Goal: Task Accomplishment & Management: Manage account settings

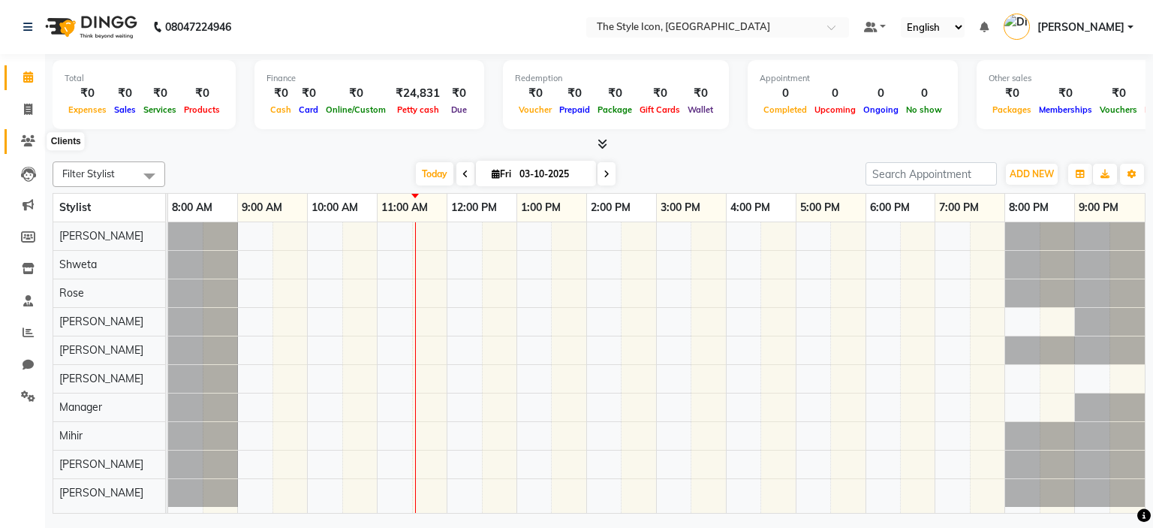
click at [29, 144] on icon at bounding box center [28, 140] width 14 height 11
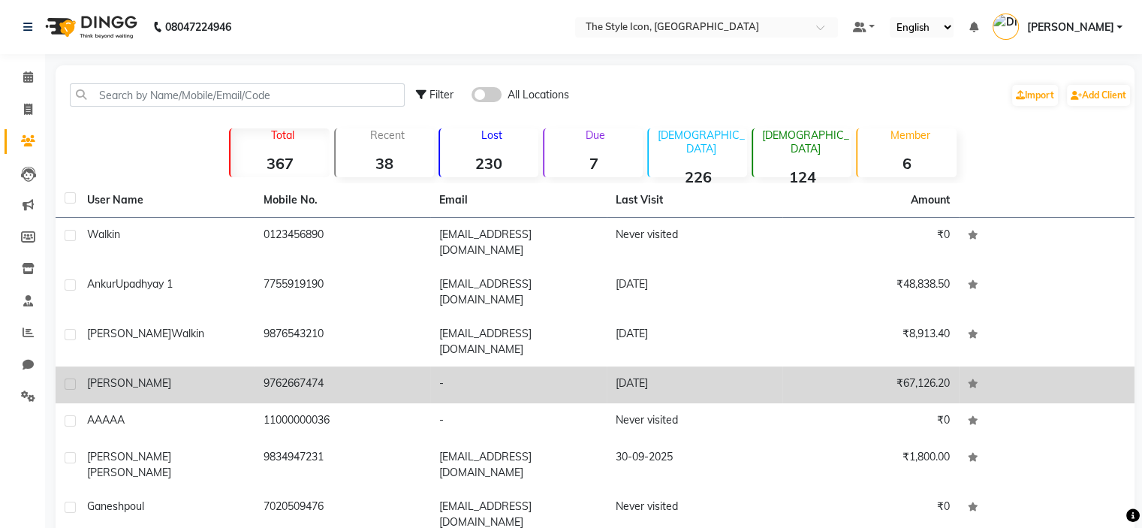
scroll to position [122, 0]
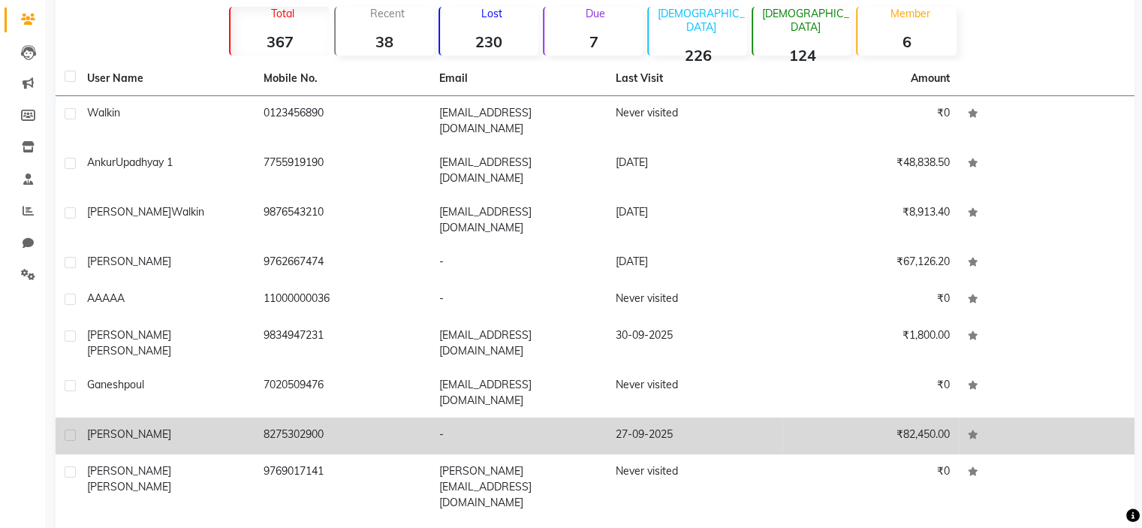
click at [279, 417] on td "8275302900" at bounding box center [342, 435] width 176 height 37
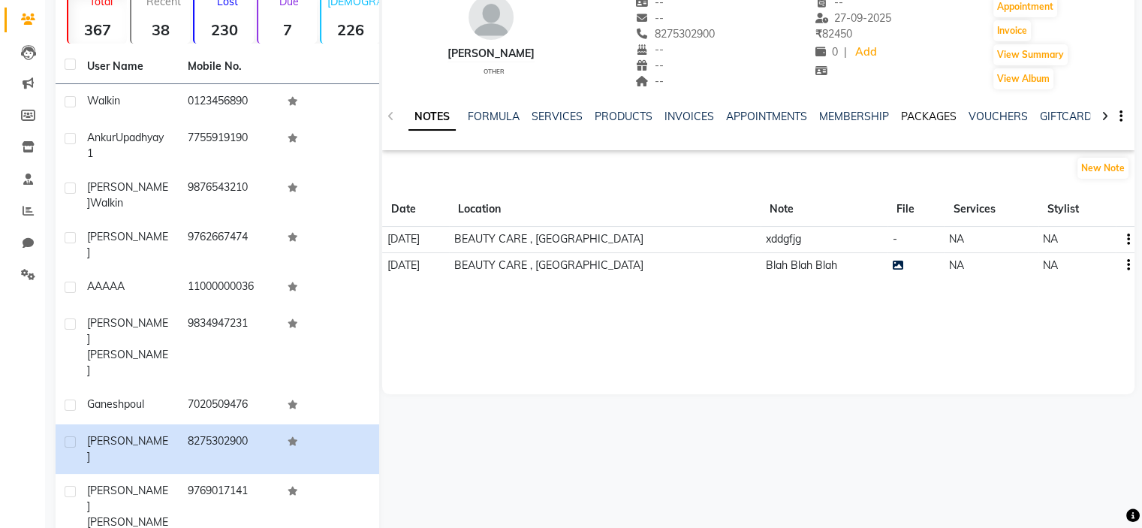
click at [915, 113] on link "PACKAGES" at bounding box center [929, 117] width 56 height 14
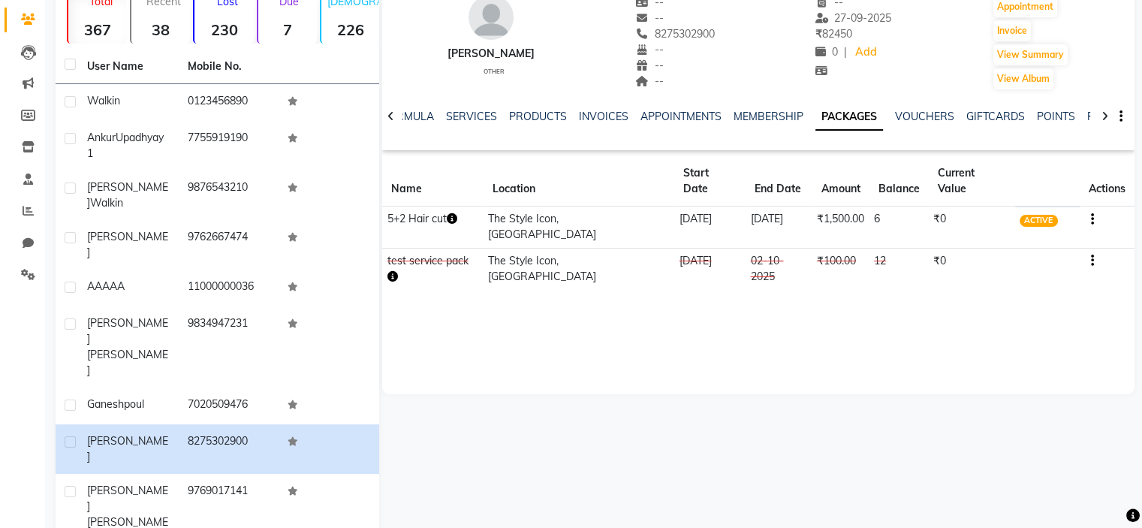
click at [1084, 211] on button "button" at bounding box center [1088, 219] width 9 height 16
click at [1041, 197] on div "Edit" at bounding box center [1014, 203] width 98 height 19
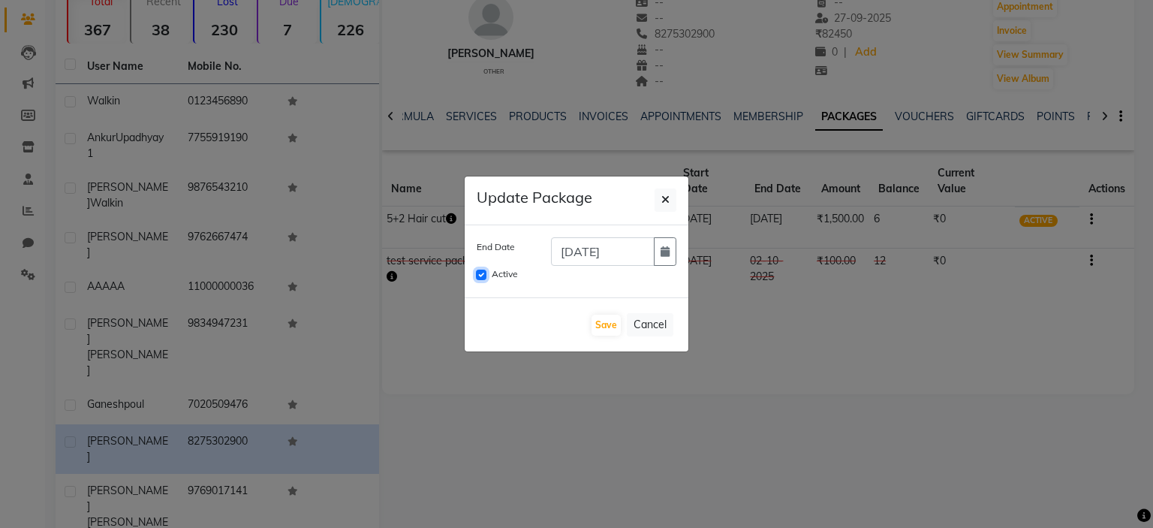
click at [486, 275] on input "Active" at bounding box center [481, 274] width 11 height 11
checkbox input "false"
click at [598, 321] on button "Save" at bounding box center [605, 325] width 29 height 21
checkbox input "false"
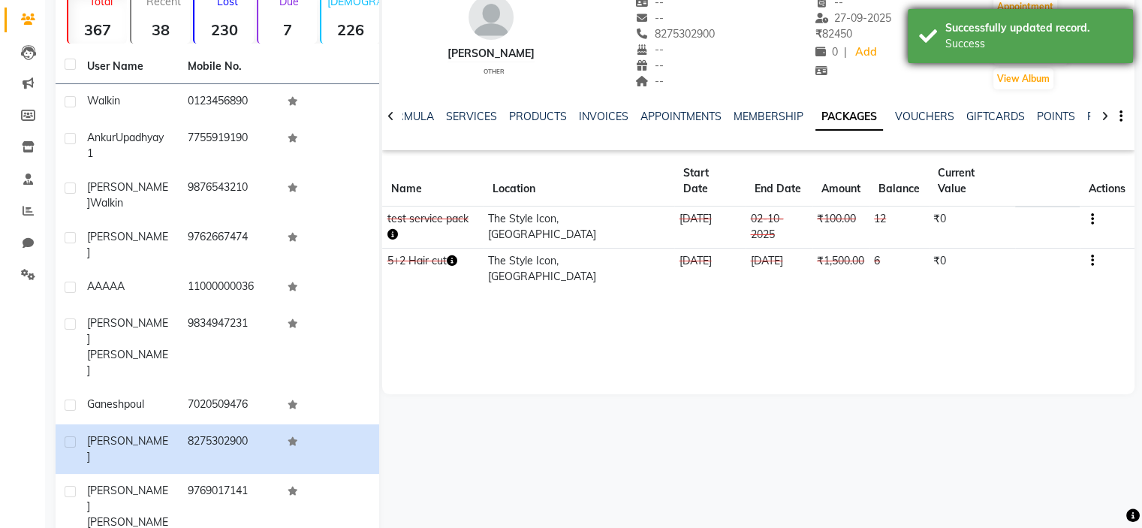
click at [1019, 27] on div "Successfully updated record." at bounding box center [1033, 28] width 176 height 16
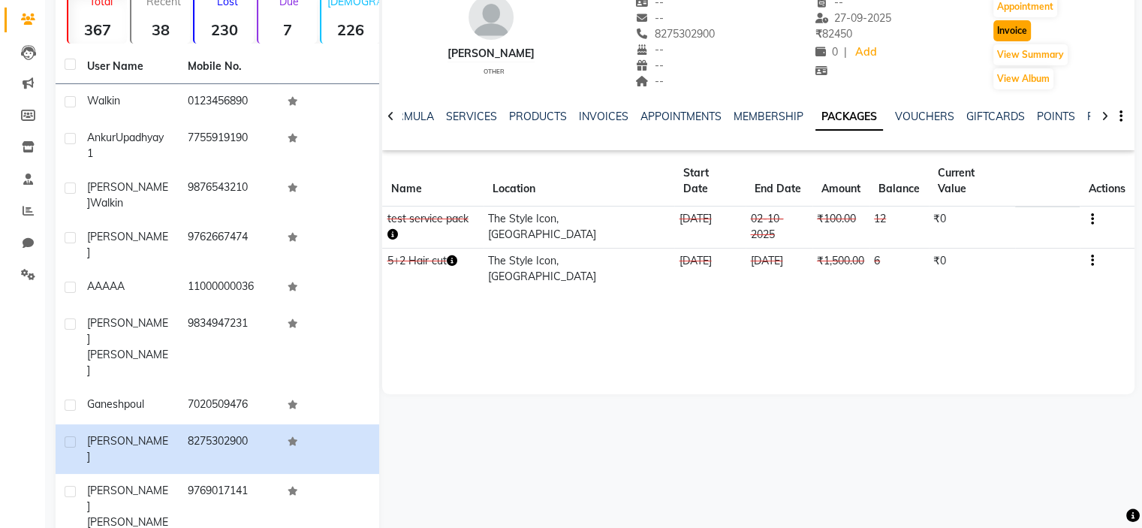
click at [1016, 26] on button "Invoice" at bounding box center [1012, 30] width 38 height 21
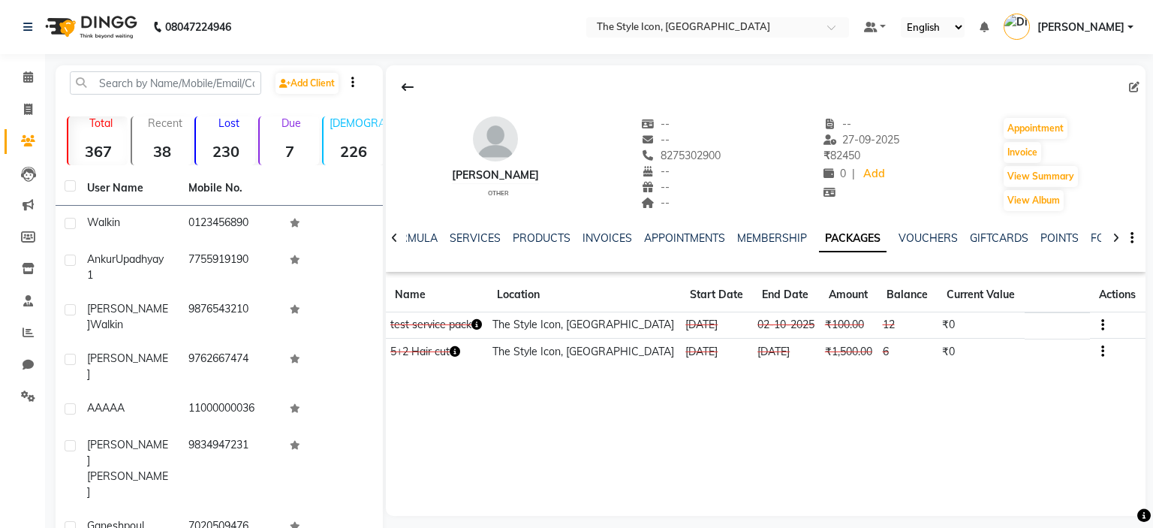
select select "6267"
select select "service"
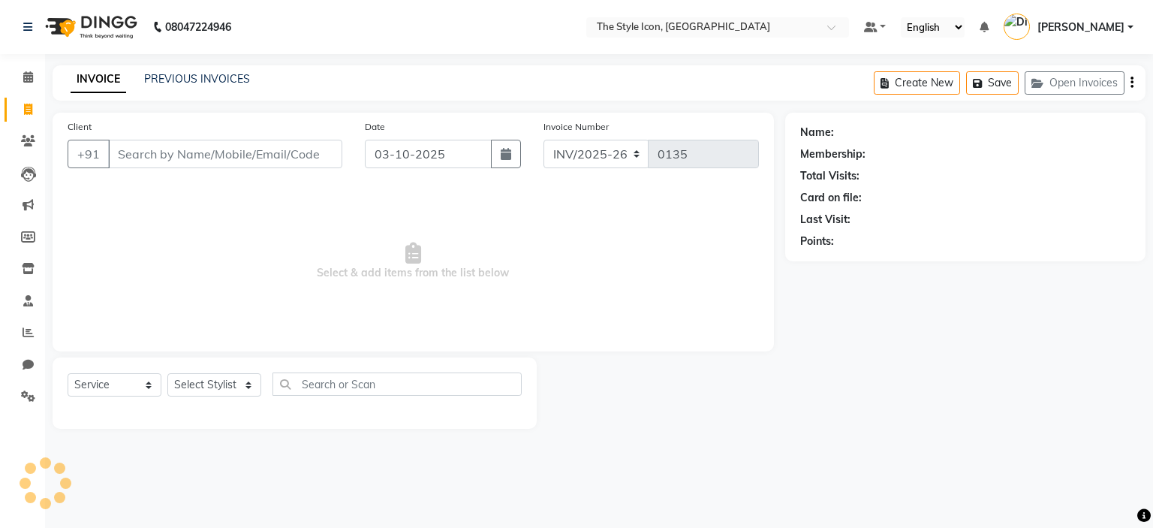
type input "8275302900"
select select "1: Object"
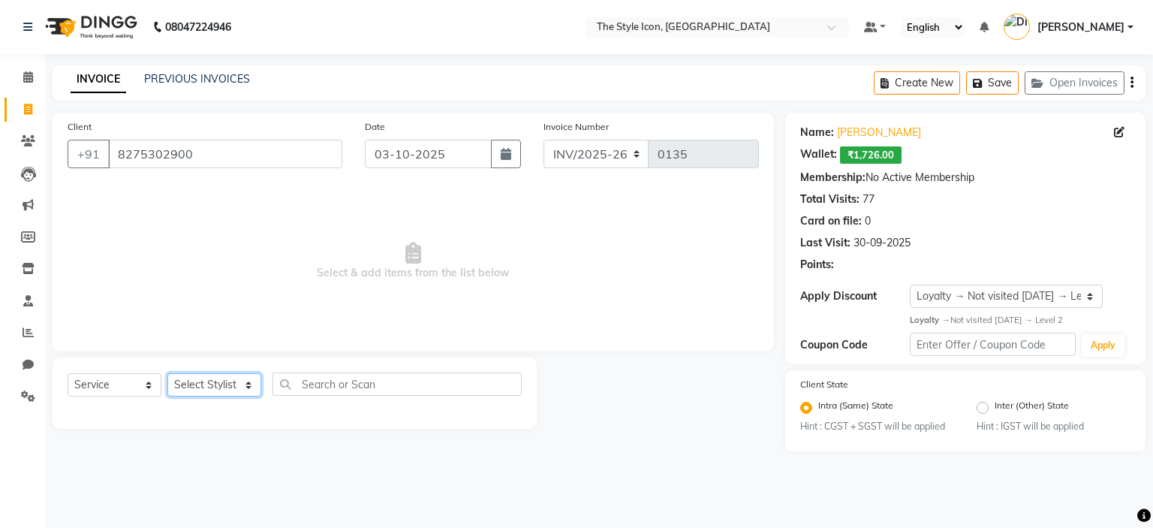
click at [206, 384] on select "Select Stylist Dani David M Harshdeep Lokesh Lokesh Tanwar Manager Mihir Rose R…" at bounding box center [214, 384] width 94 height 23
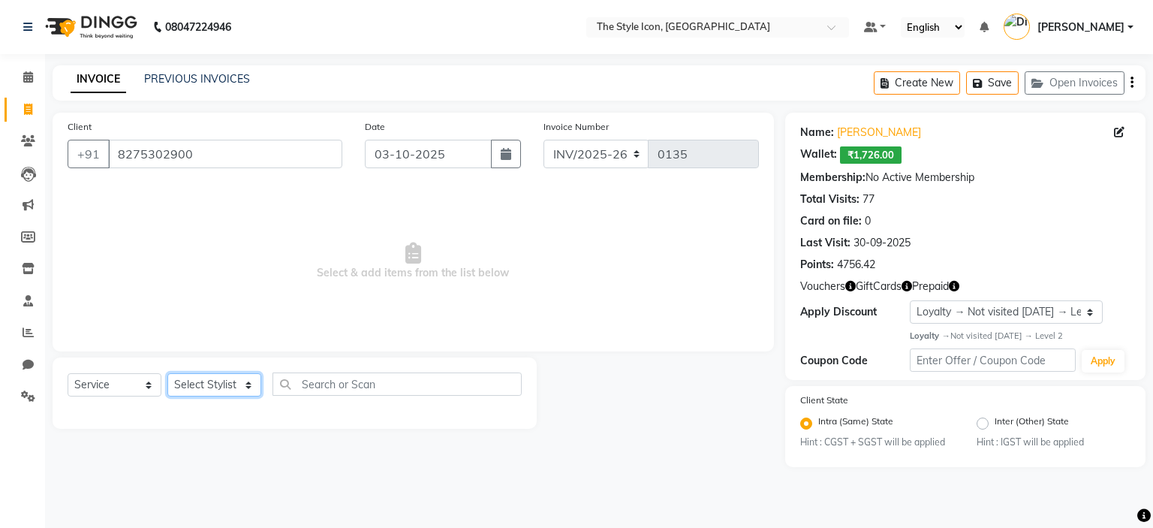
select select "41990"
click at [167, 374] on select "Select Stylist Dani David M Harshdeep Lokesh Lokesh Tanwar Manager Mihir Rose R…" at bounding box center [214, 384] width 94 height 23
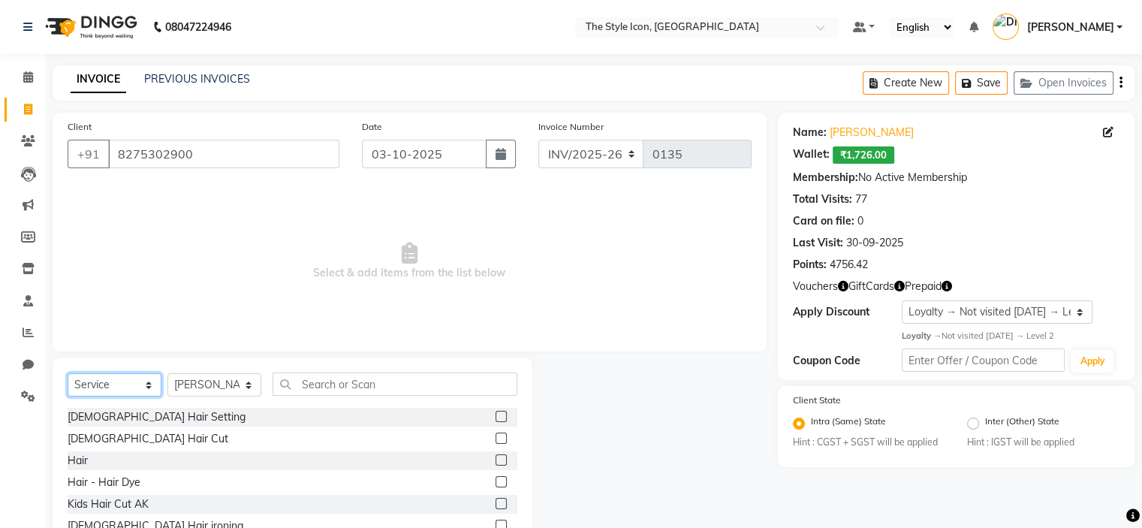
click at [131, 393] on select "Select Service Product Membership Package Voucher Prepaid Gift Card" at bounding box center [115, 384] width 94 height 23
select select "package"
click at [68, 374] on select "Select Service Product Membership Package Voucher Prepaid Gift Card" at bounding box center [115, 384] width 94 height 23
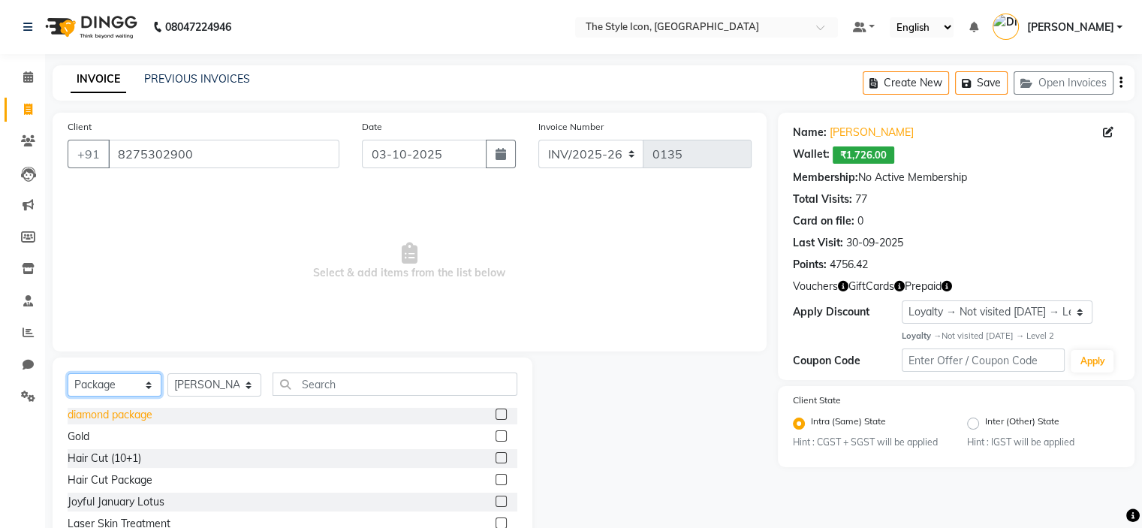
scroll to position [90, 0]
click at [132, 420] on div "diamond package" at bounding box center [110, 414] width 85 height 16
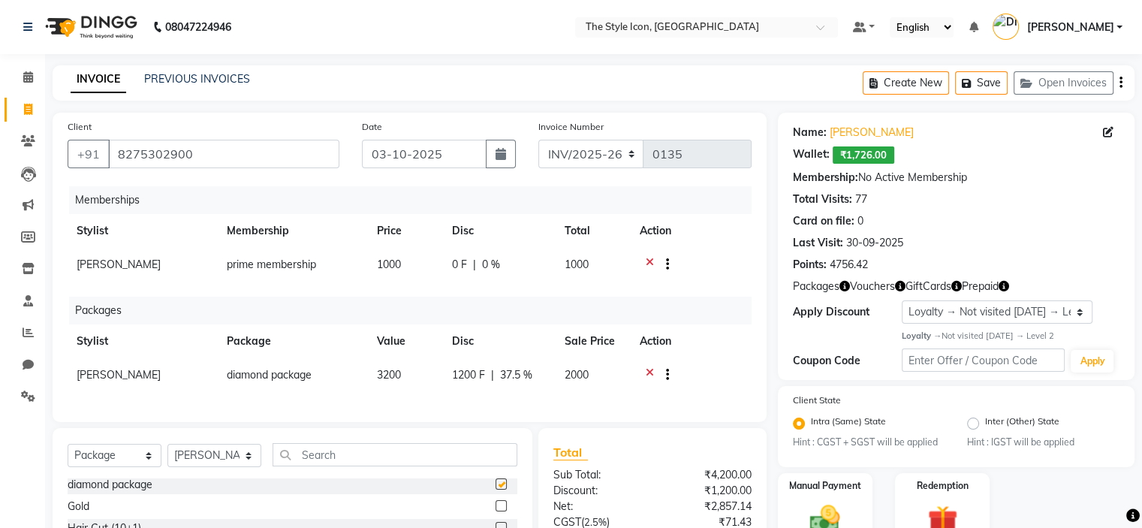
checkbox input "false"
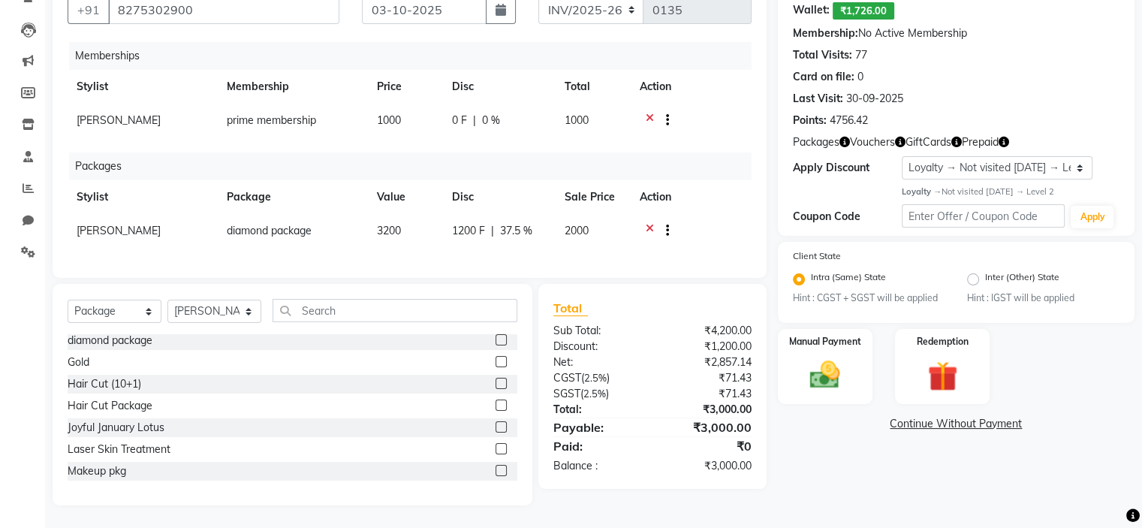
scroll to position [156, 0]
click at [654, 113] on div at bounding box center [661, 122] width 15 height 19
click at [646, 113] on icon at bounding box center [650, 122] width 8 height 19
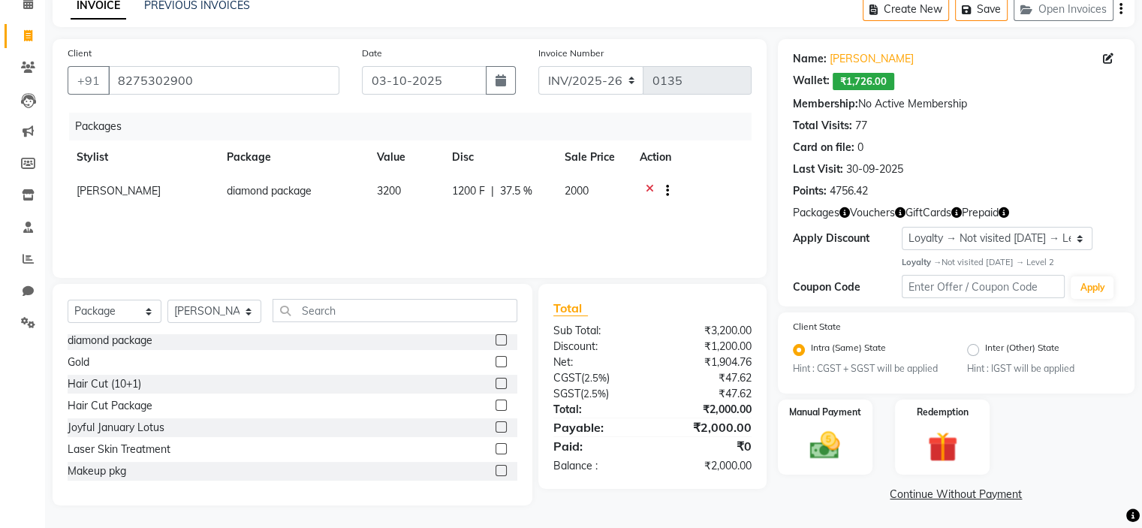
click at [643, 180] on td at bounding box center [691, 192] width 121 height 37
click at [652, 185] on icon at bounding box center [650, 192] width 8 height 19
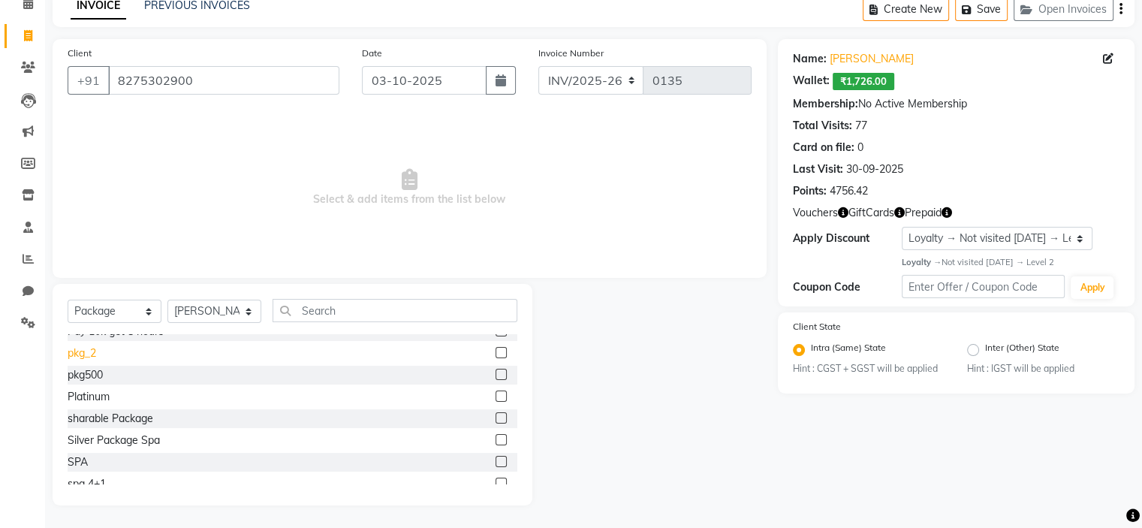
scroll to position [415, 0]
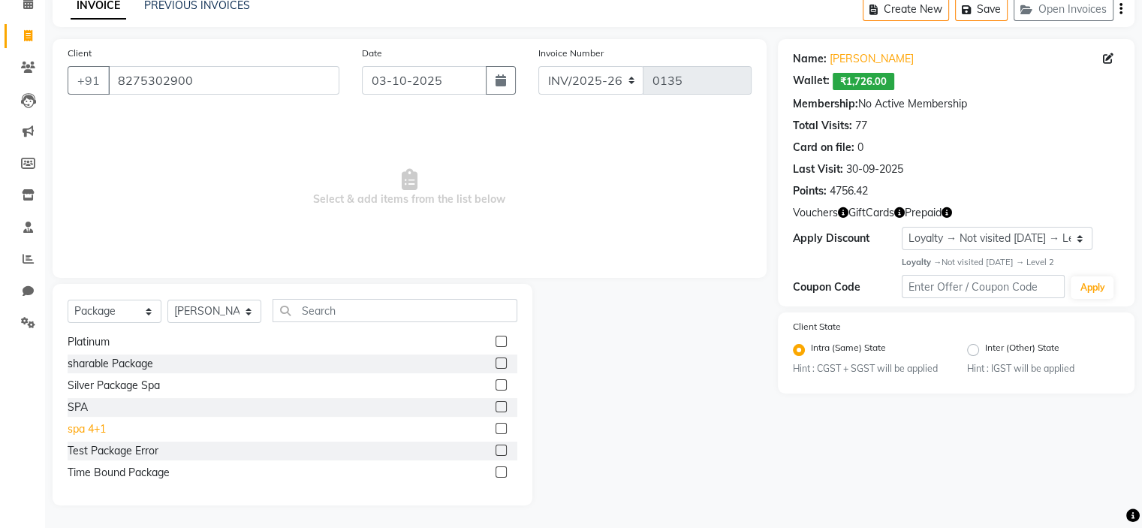
click at [81, 433] on div "spa 4+1" at bounding box center [87, 429] width 38 height 16
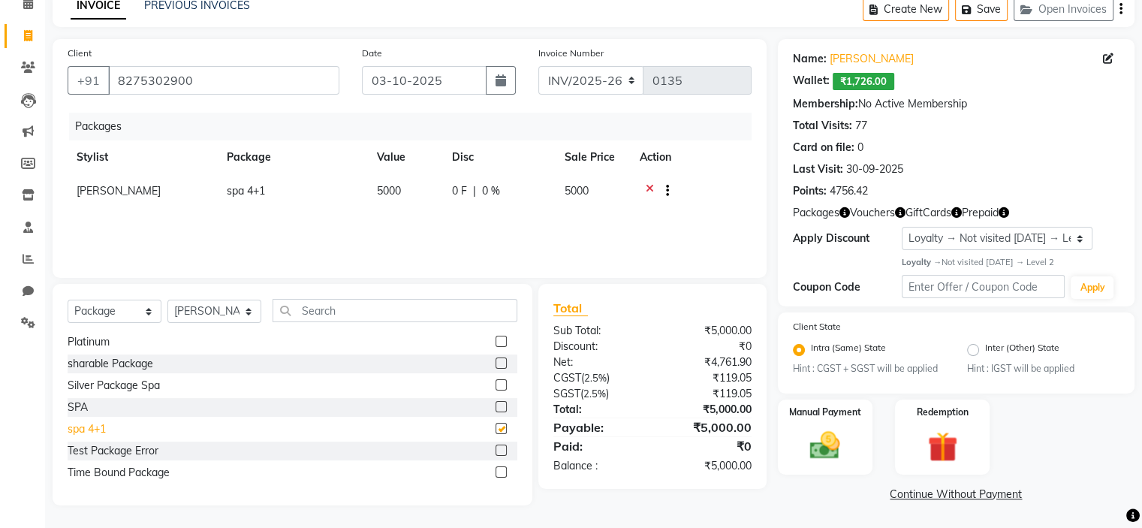
checkbox input "false"
click at [831, 460] on img at bounding box center [824, 446] width 50 height 36
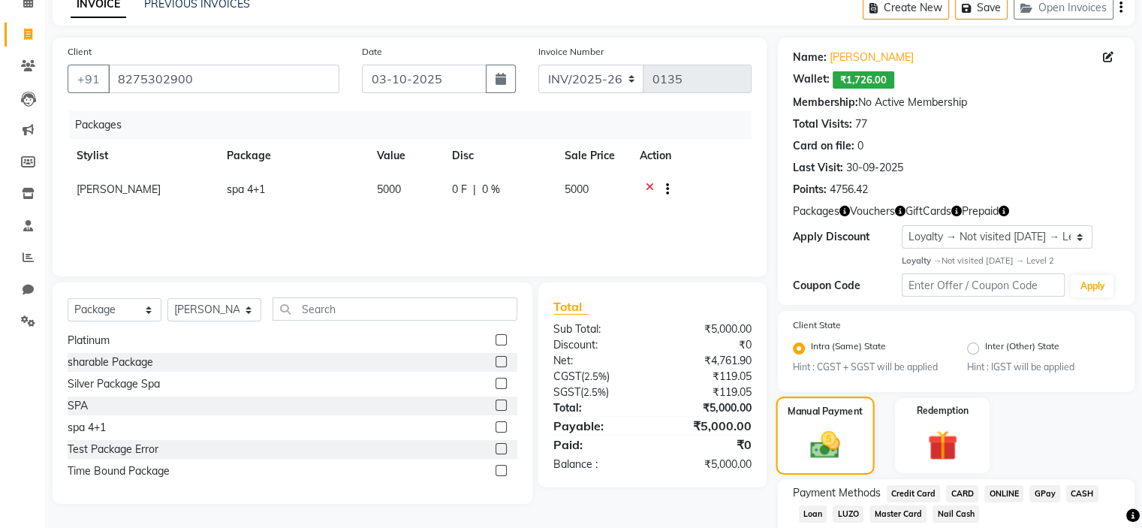
scroll to position [171, 0]
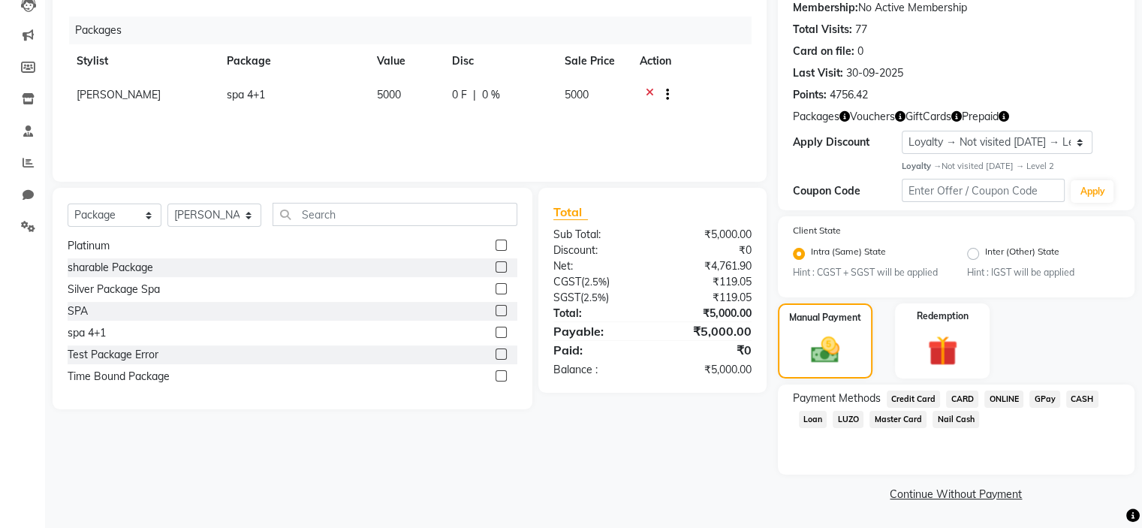
click at [960, 399] on span "CARD" at bounding box center [962, 398] width 32 height 17
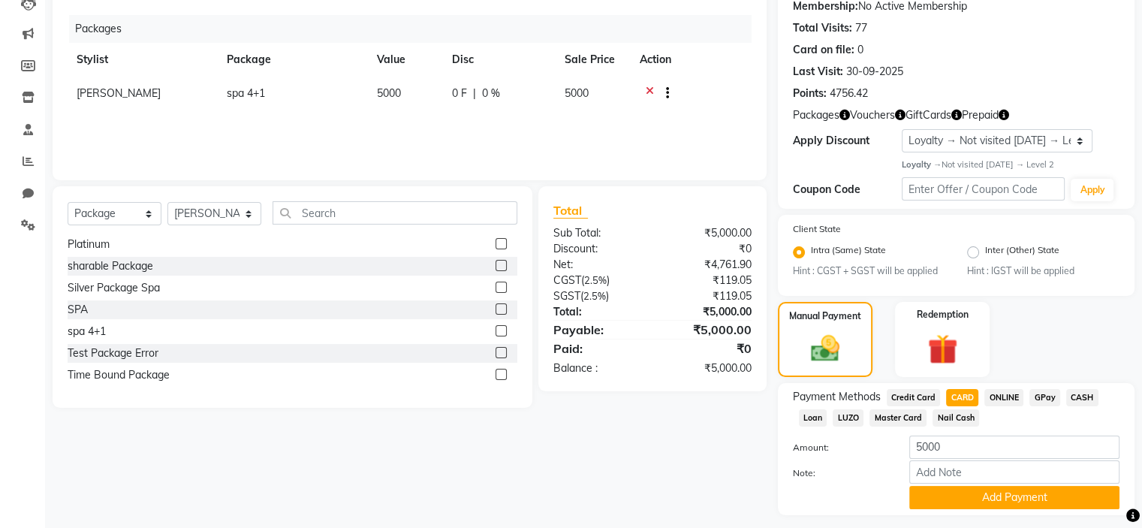
scroll to position [215, 0]
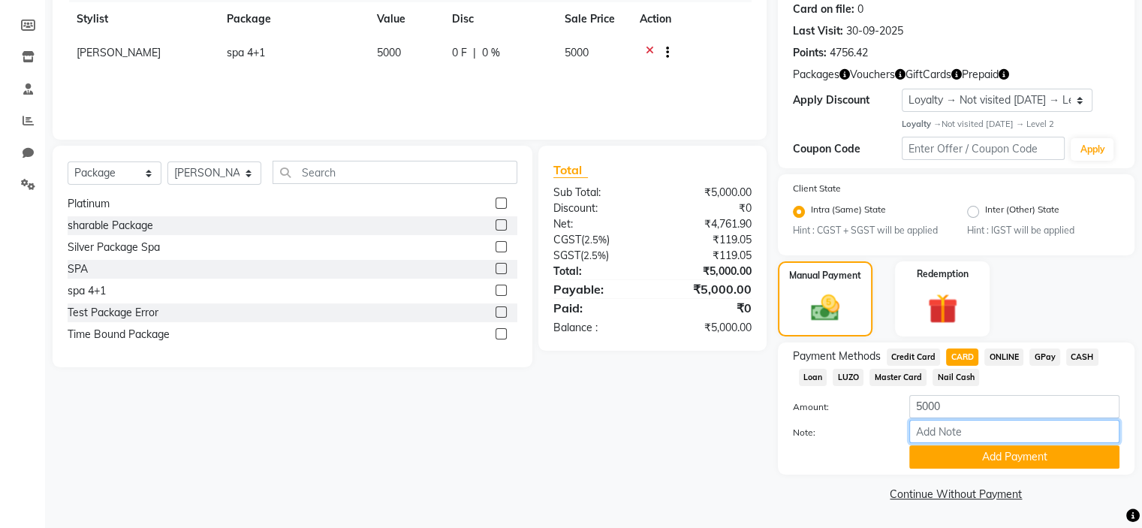
drag, startPoint x: 958, startPoint y: 420, endPoint x: 958, endPoint y: 411, distance: 8.3
click at [958, 412] on div "Amount: 5000 Note: Add Payment" at bounding box center [956, 432] width 327 height 74
click at [958, 405] on input "5000" at bounding box center [1014, 406] width 210 height 23
click at [954, 405] on input "5000" at bounding box center [1014, 406] width 210 height 23
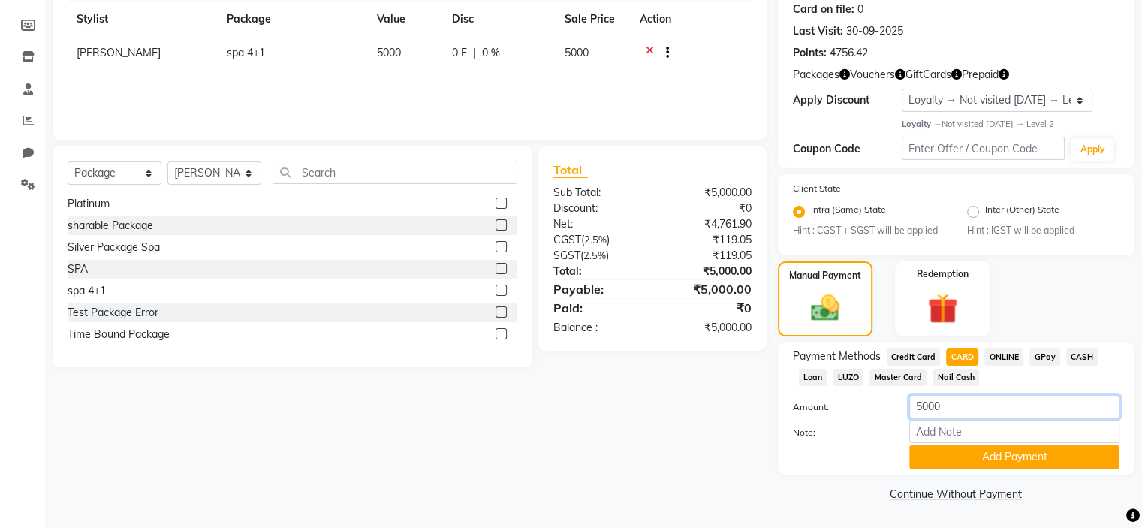
click at [954, 405] on input "5000" at bounding box center [1014, 406] width 210 height 23
type input "5"
click at [871, 381] on span "Master Card" at bounding box center [897, 377] width 57 height 17
type input "5000"
click at [982, 449] on button "Add Payment" at bounding box center [1014, 456] width 210 height 23
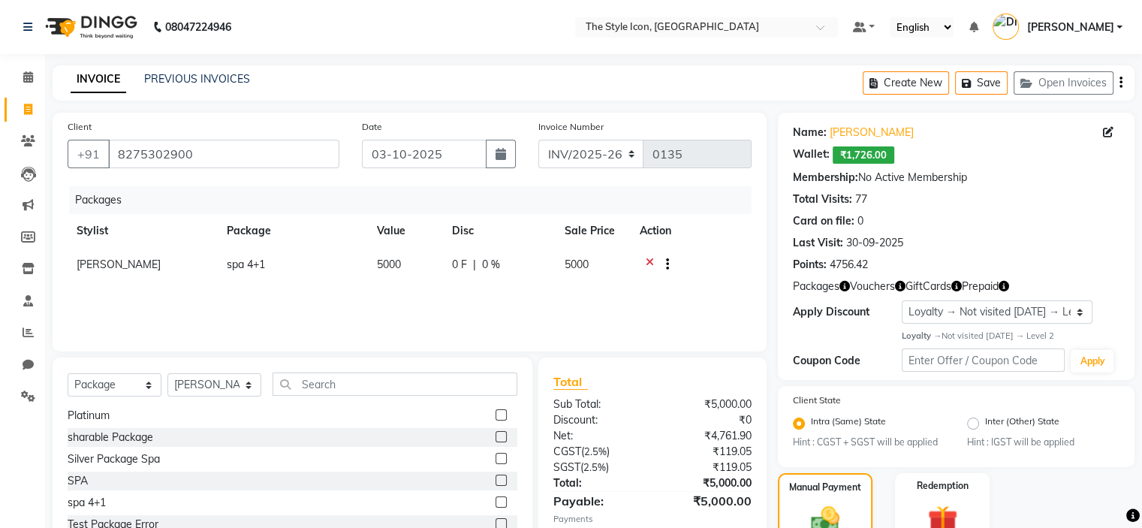
scroll to position [255, 0]
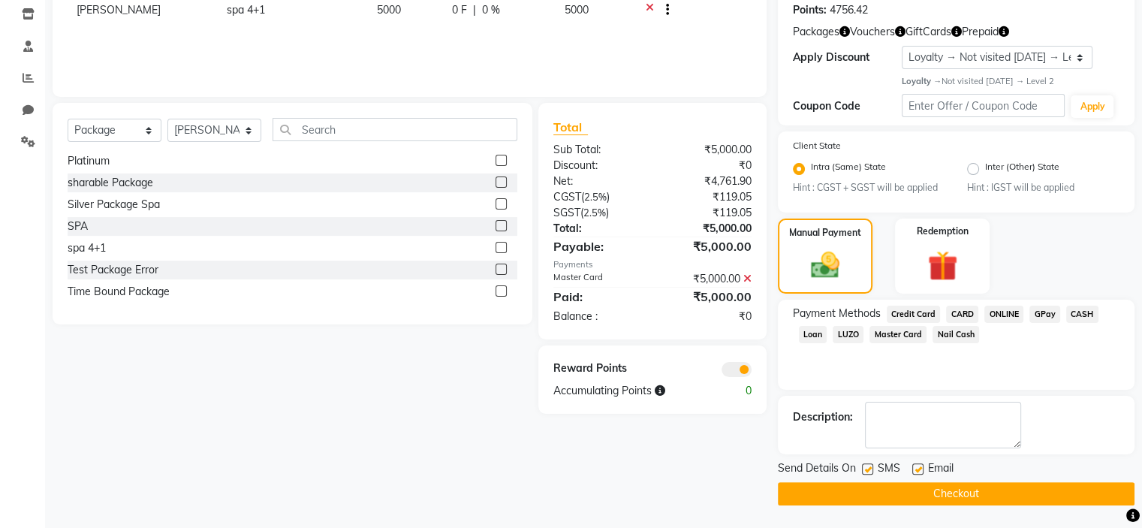
click at [865, 466] on label at bounding box center [867, 468] width 11 height 11
click at [865, 466] on input "checkbox" at bounding box center [867, 470] width 10 height 10
checkbox input "false"
click at [871, 498] on button "Checkout" at bounding box center [956, 493] width 357 height 23
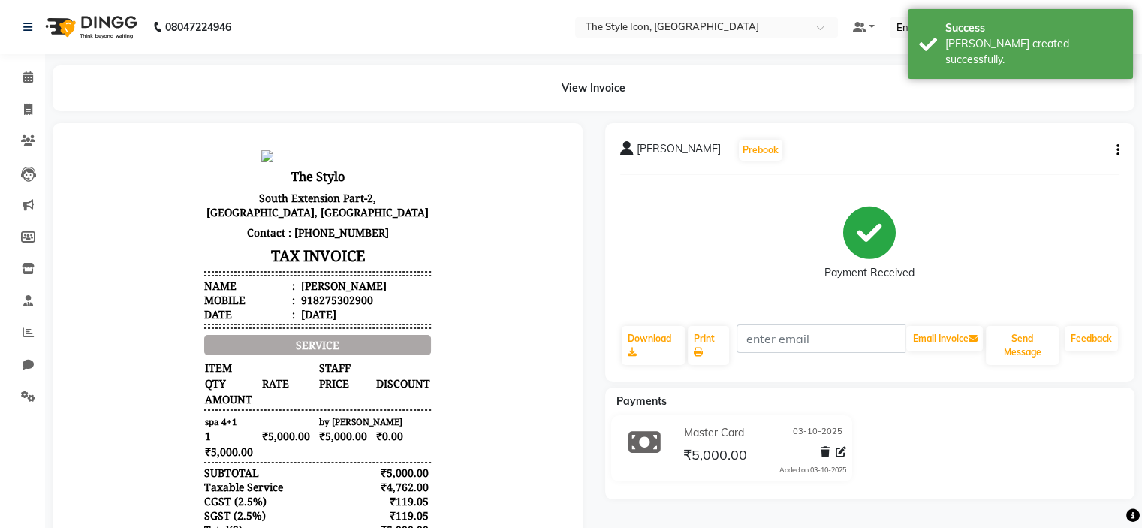
click at [1114, 152] on button "button" at bounding box center [1114, 151] width 9 height 16
click at [1025, 164] on div "Edit Invoice" at bounding box center [1018, 160] width 154 height 19
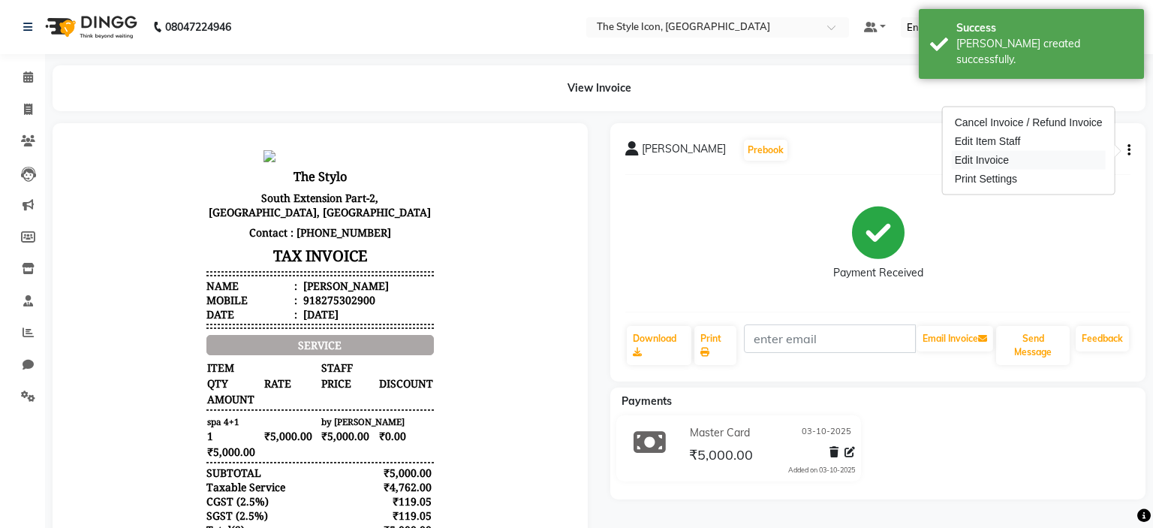
select select "service"
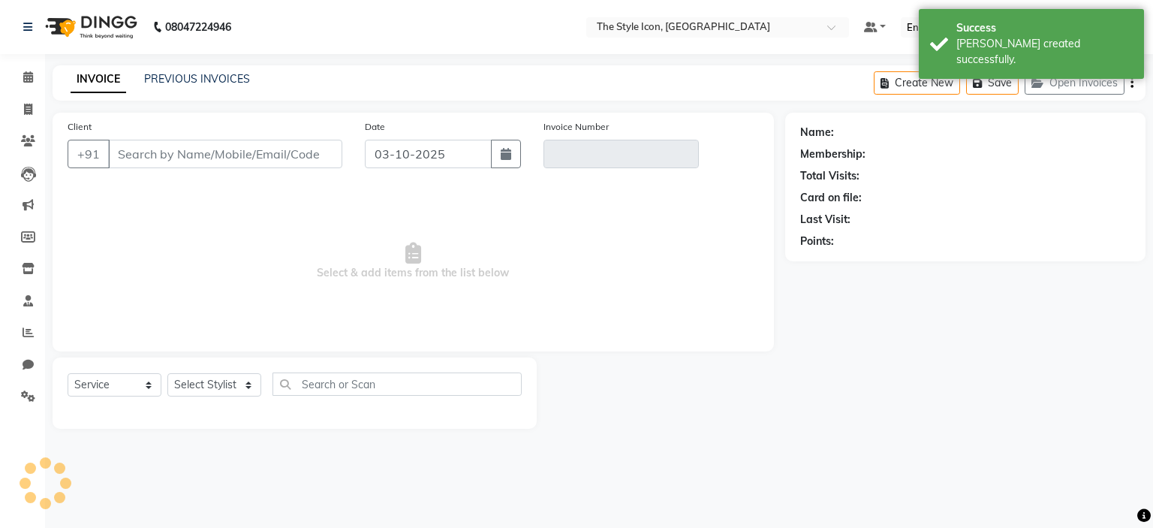
type input "8275302900"
type input "INV/2025-26/0135"
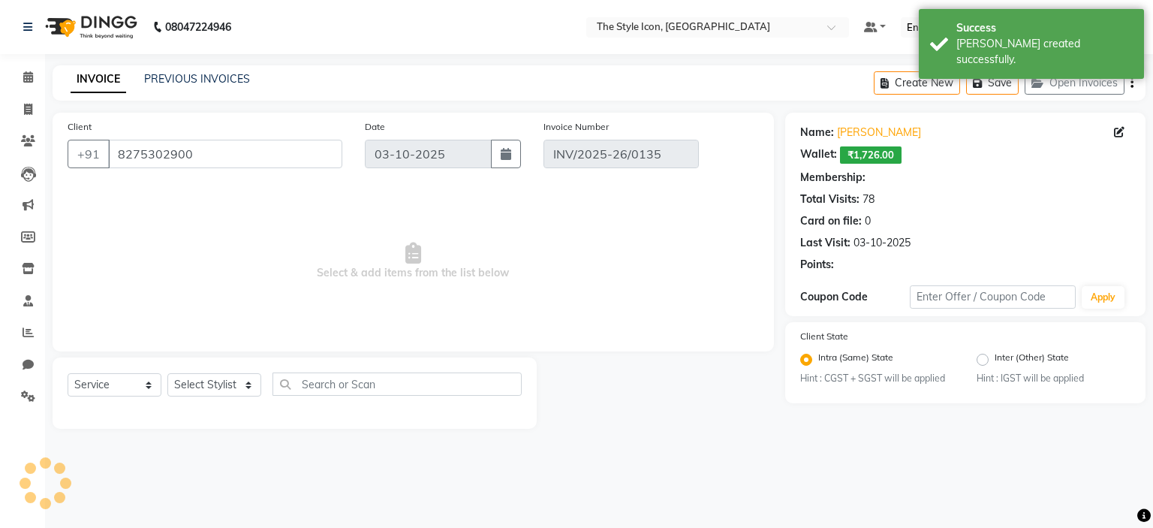
select select "1: Object"
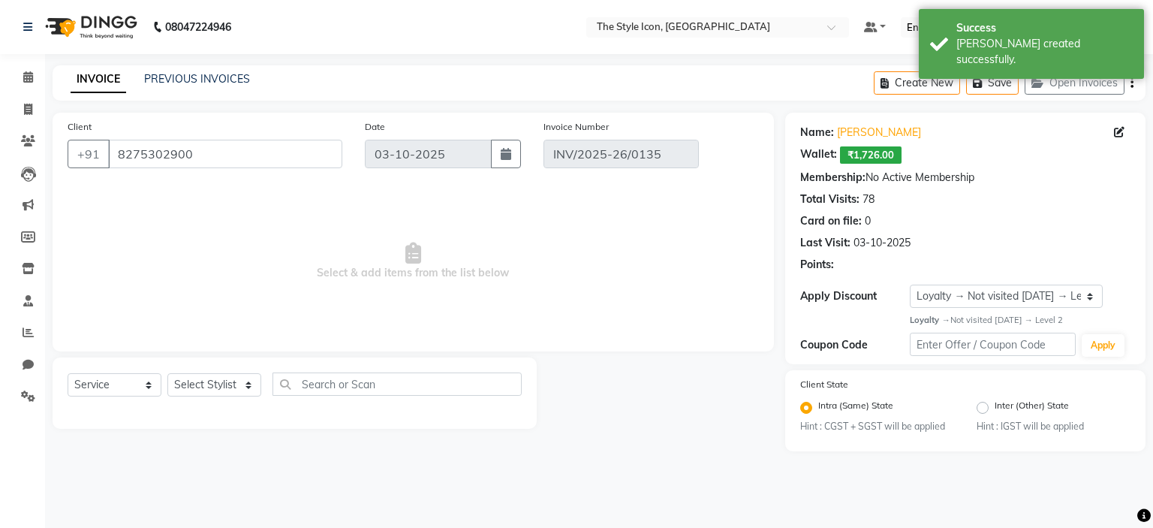
select select "select"
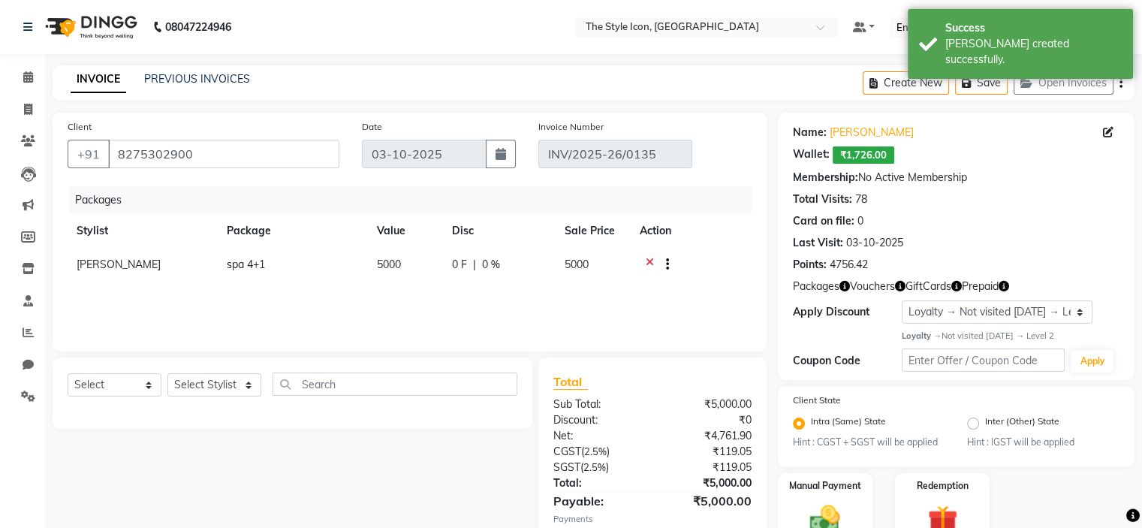
scroll to position [164, 0]
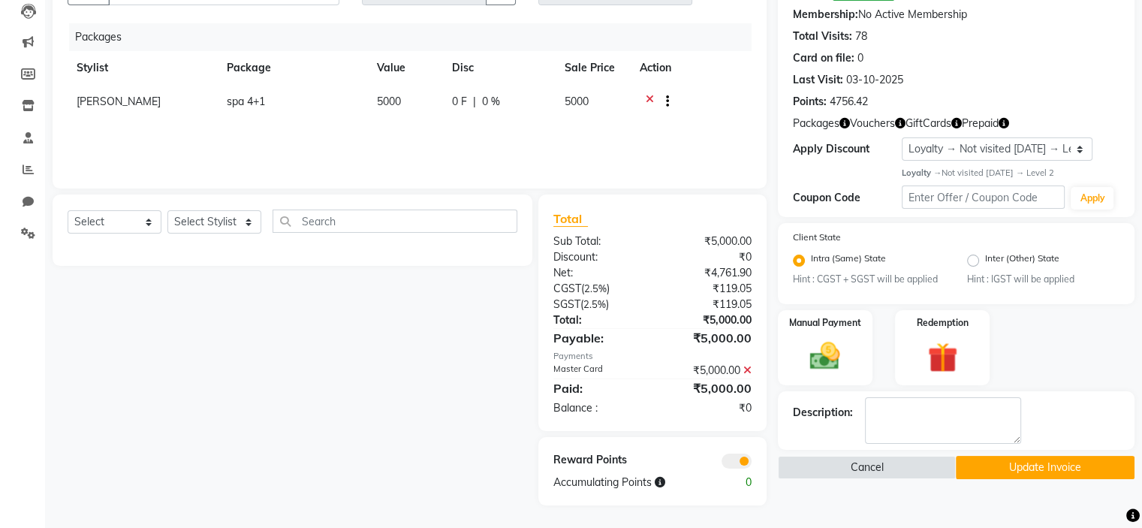
click at [743, 375] on icon at bounding box center [747, 370] width 8 height 11
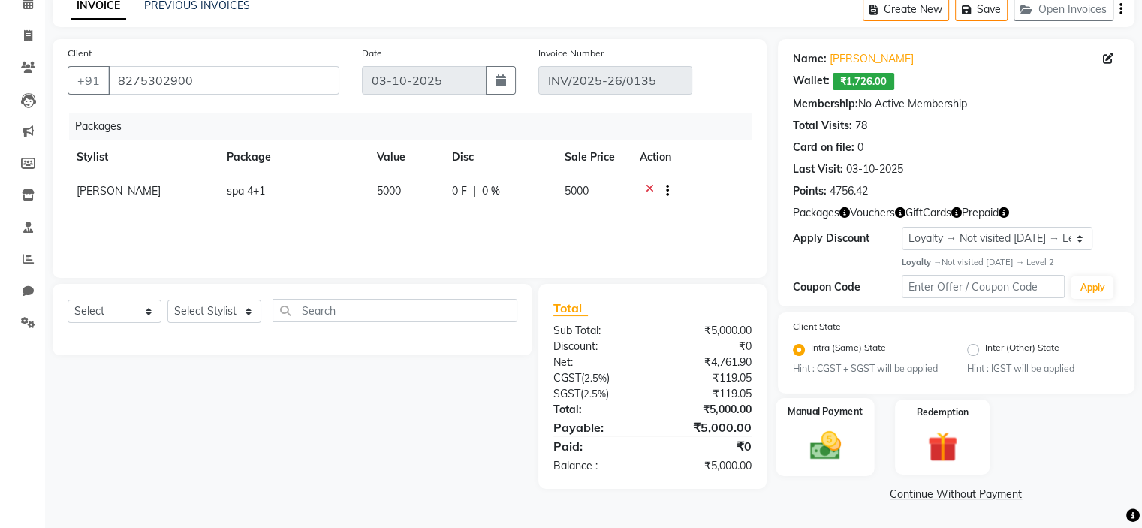
click at [829, 429] on img at bounding box center [824, 446] width 50 height 36
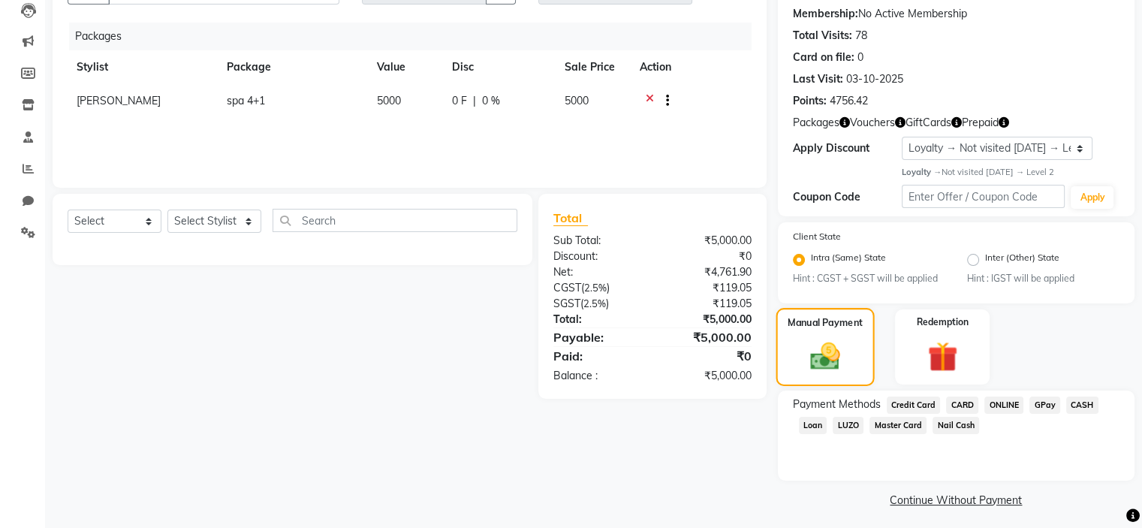
scroll to position [171, 0]
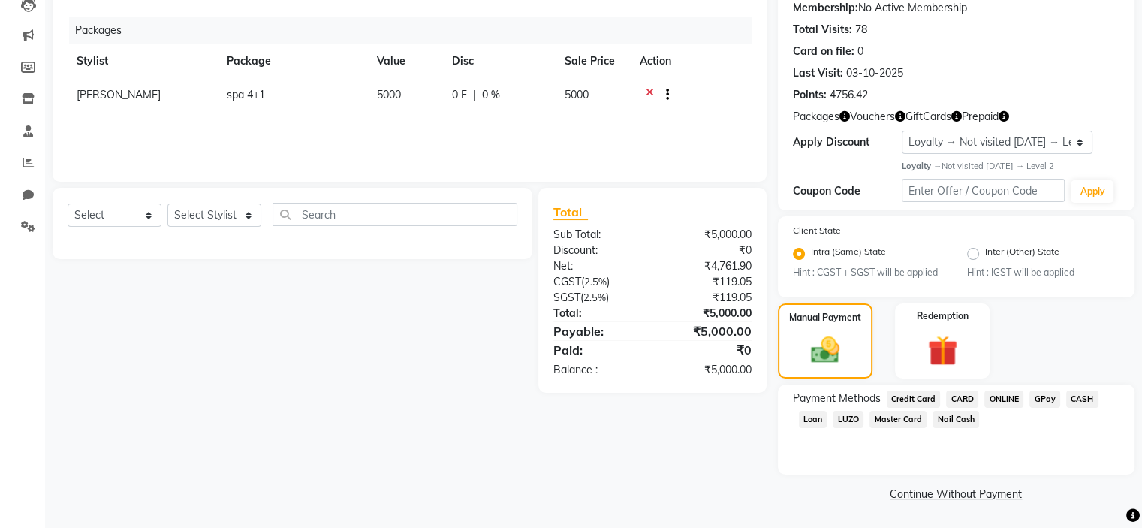
click at [913, 405] on span "Credit Card" at bounding box center [913, 398] width 54 height 17
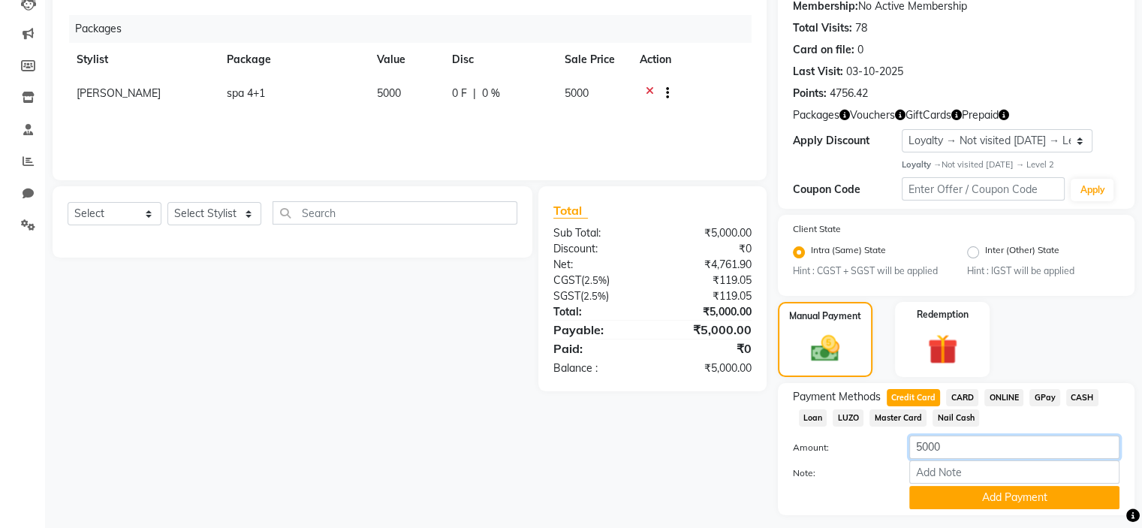
click at [930, 450] on input "5000" at bounding box center [1014, 446] width 210 height 23
type input "2000"
click at [974, 513] on div "Payment Methods Credit Card CARD ONLINE GPay CASH Loan LUZO Master Card Nail Ca…" at bounding box center [956, 449] width 357 height 132
click at [979, 499] on button "Add Payment" at bounding box center [1014, 497] width 210 height 23
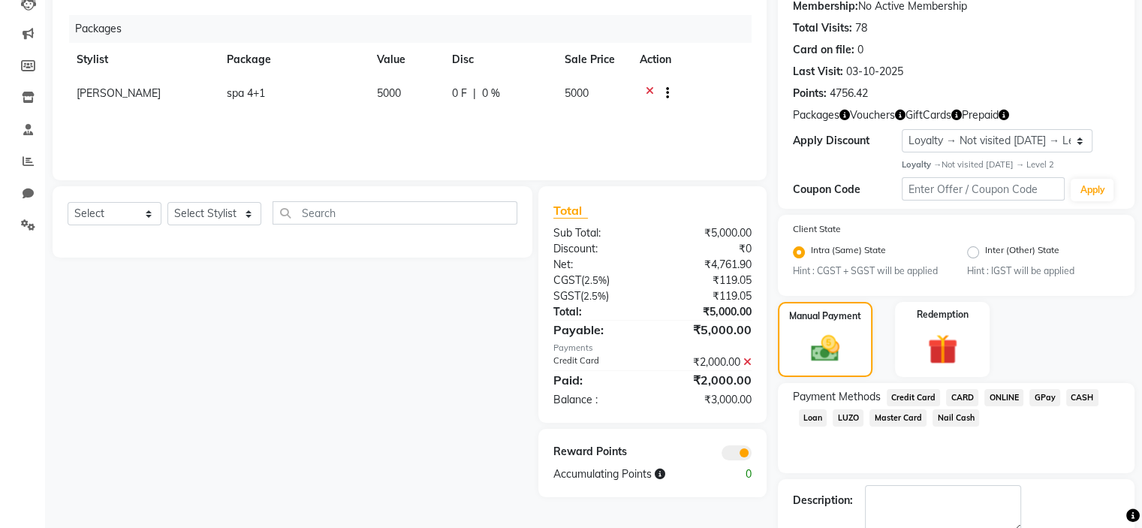
scroll to position [233, 0]
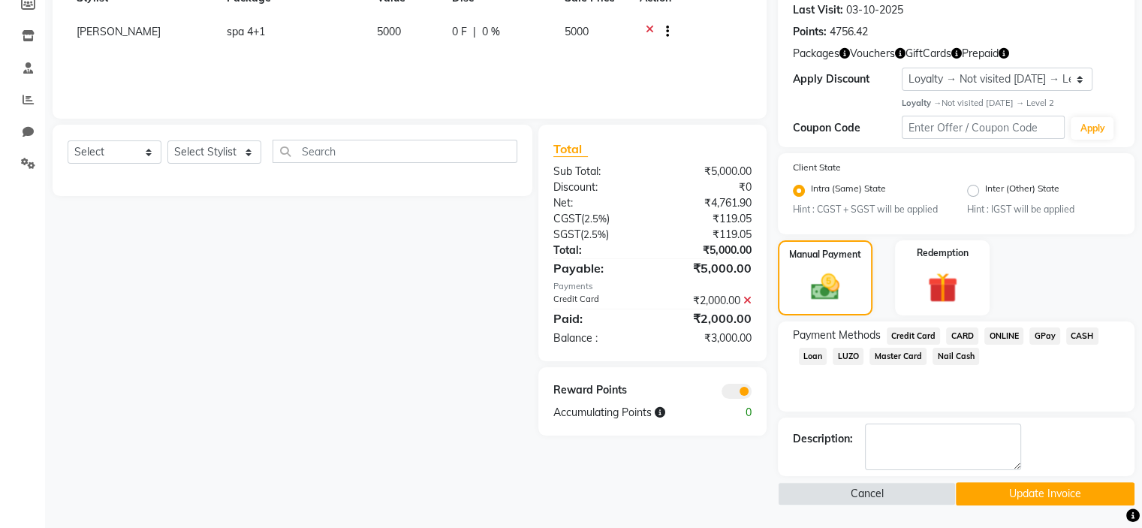
click at [981, 493] on button "Update Invoice" at bounding box center [1045, 493] width 179 height 23
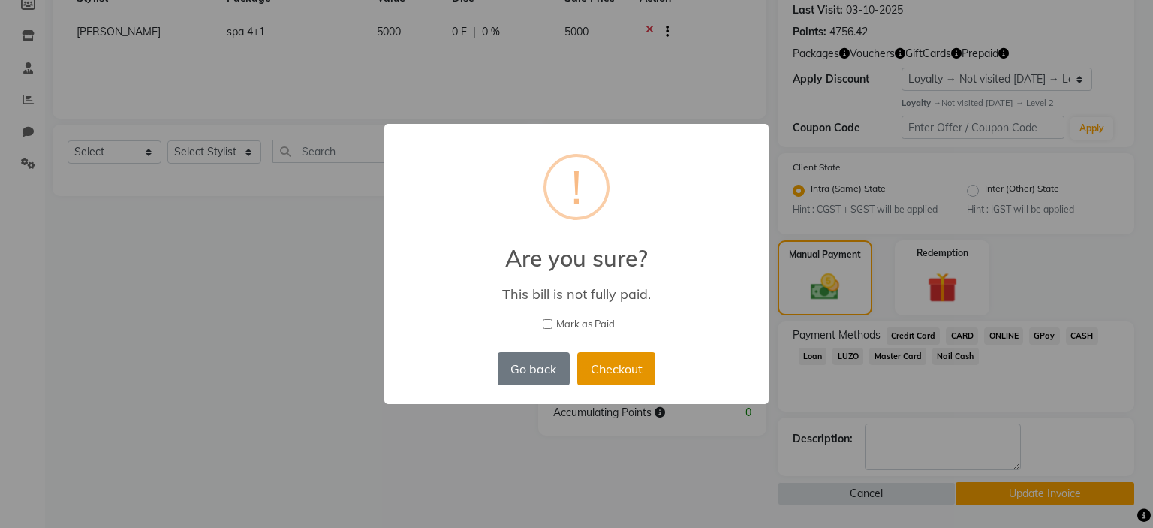
click at [619, 364] on button "Checkout" at bounding box center [616, 368] width 78 height 33
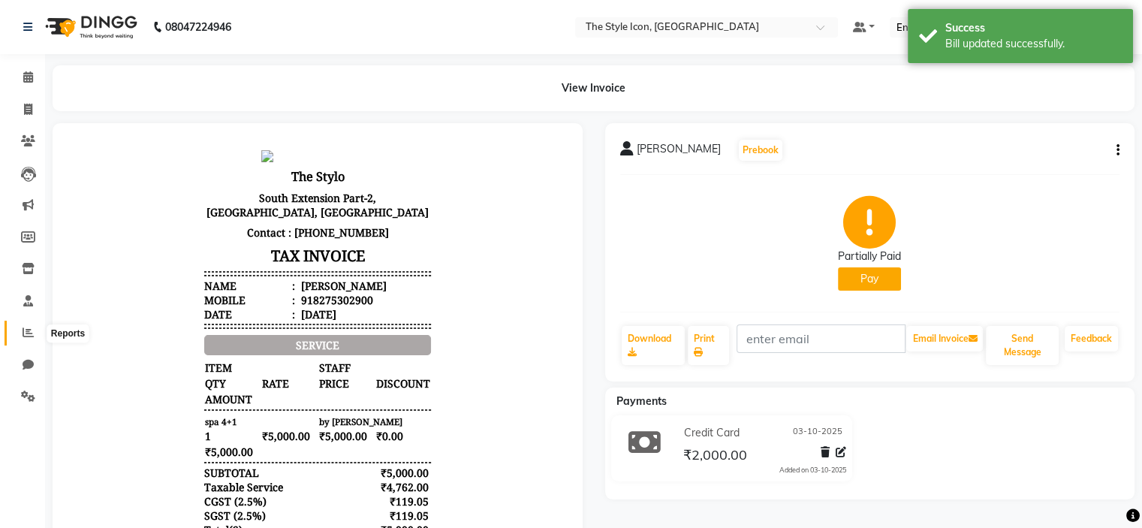
click at [32, 325] on span at bounding box center [28, 332] width 26 height 17
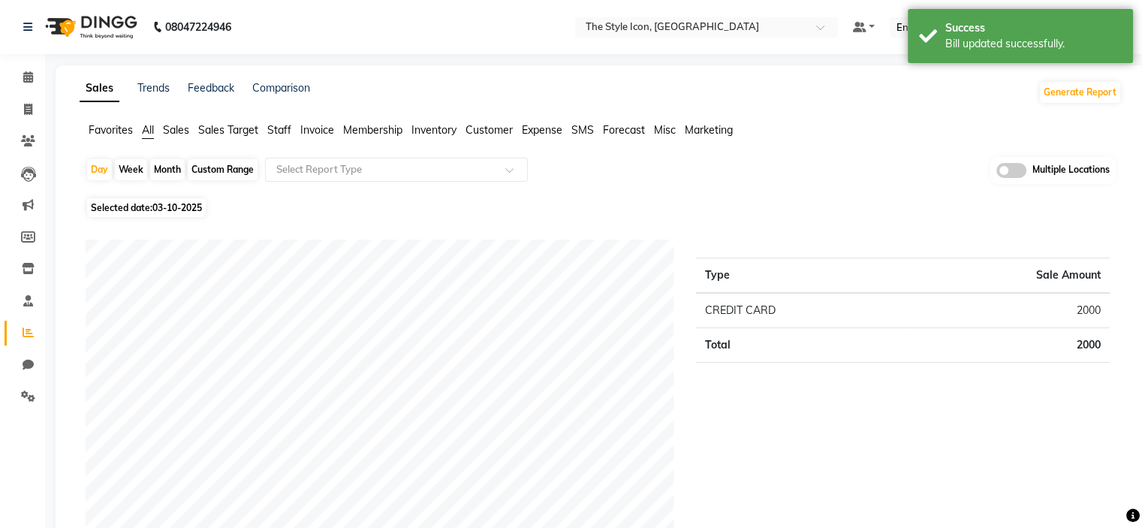
click at [178, 133] on span "Sales" at bounding box center [176, 130] width 26 height 14
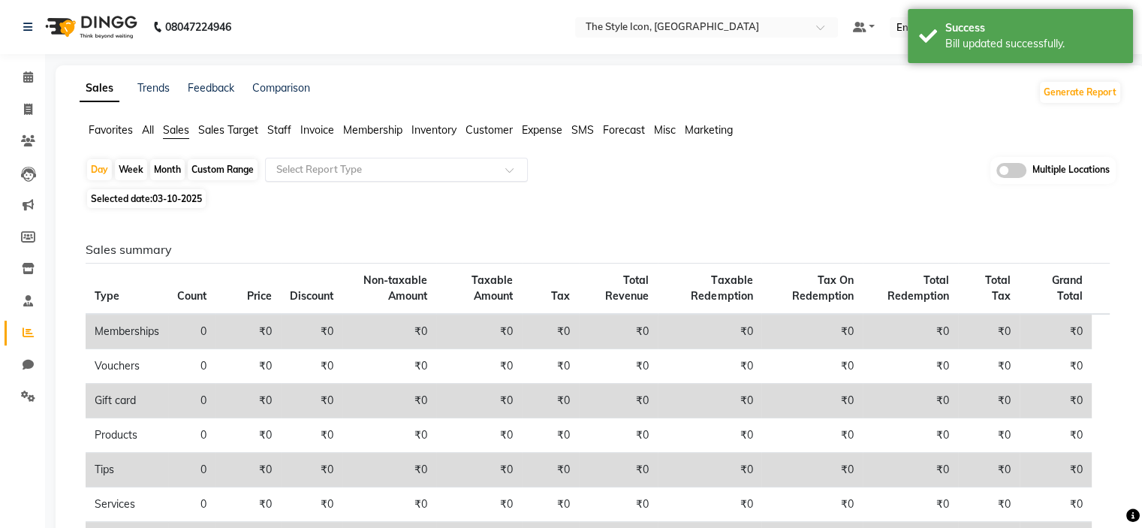
click at [327, 177] on div "Select Report Type" at bounding box center [396, 170] width 263 height 24
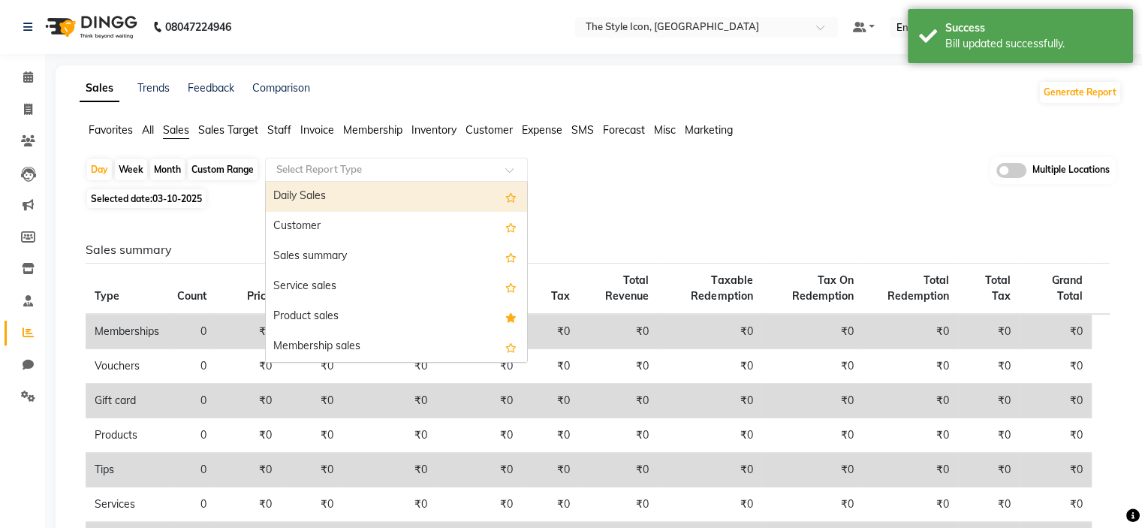
click at [345, 199] on div "Daily Sales" at bounding box center [396, 197] width 261 height 30
select select "csv"
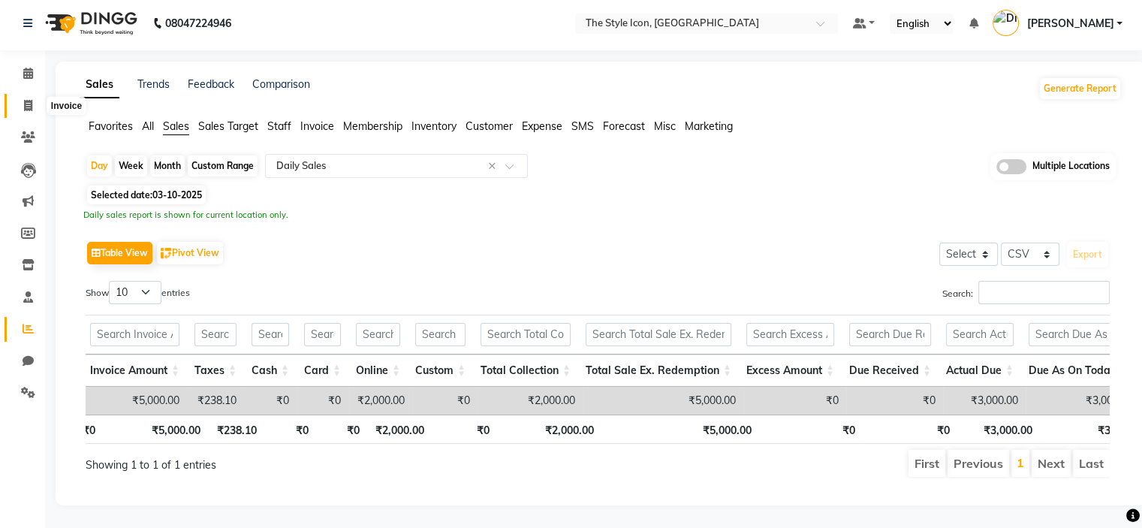
click at [24, 100] on icon at bounding box center [28, 105] width 8 height 11
select select "6267"
select select "service"
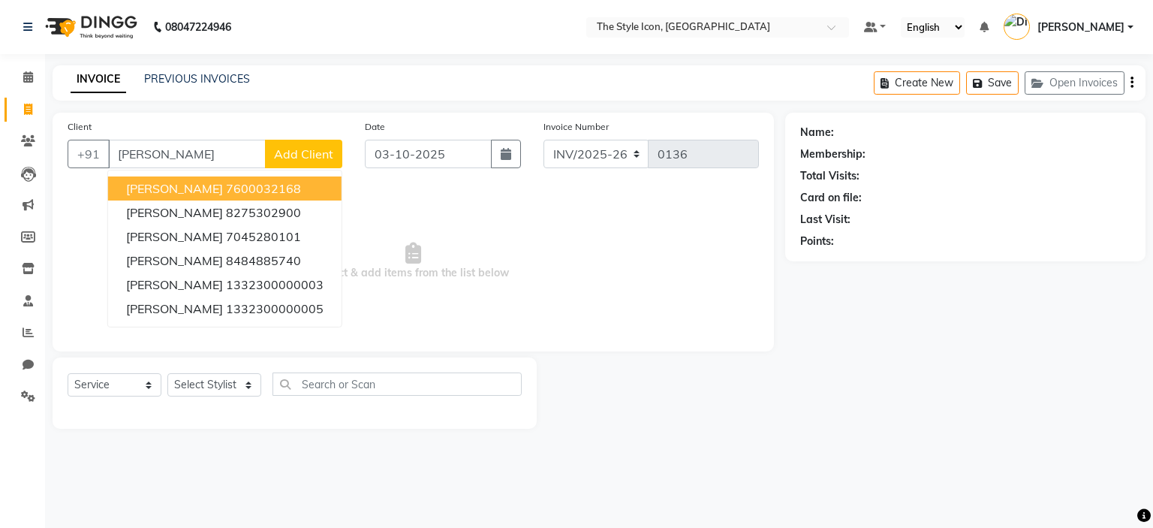
click at [226, 182] on ngb-highlight "7600032168" at bounding box center [263, 188] width 75 height 15
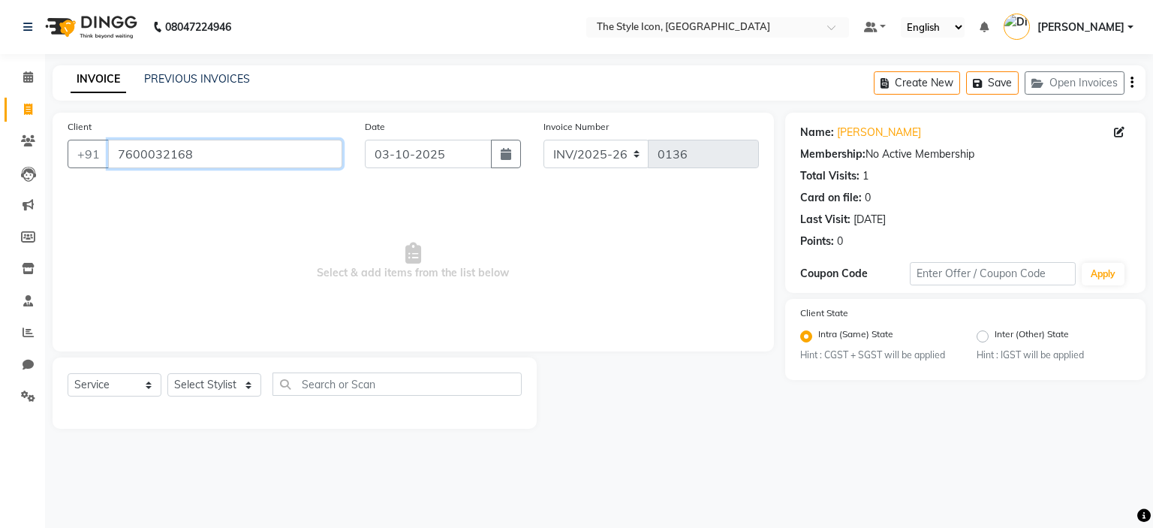
click at [208, 158] on input "7600032168" at bounding box center [225, 154] width 234 height 29
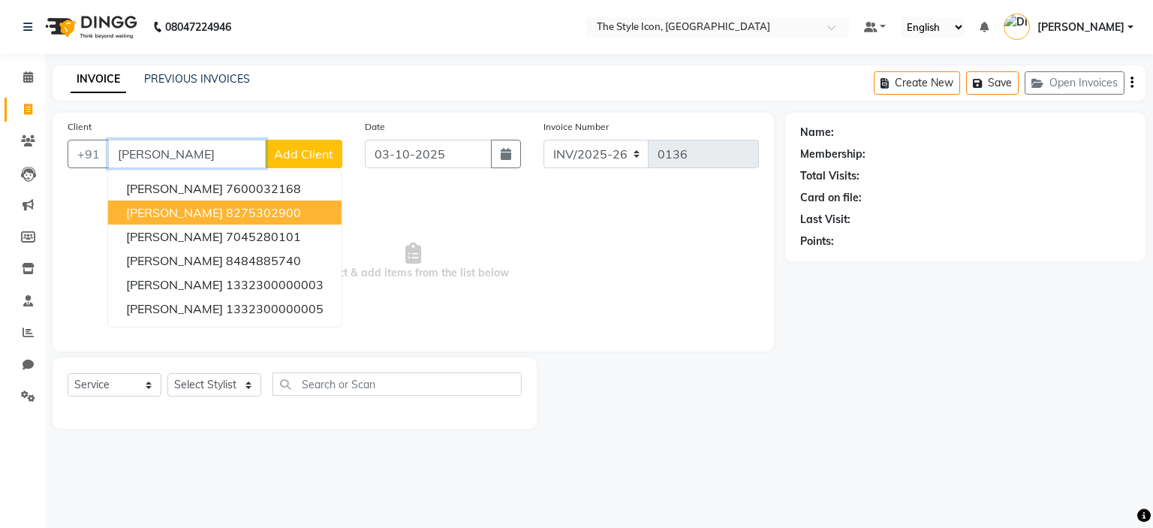
click at [226, 213] on ngb-highlight "8275302900" at bounding box center [263, 212] width 75 height 15
type input "8275302900"
select select "1: Object"
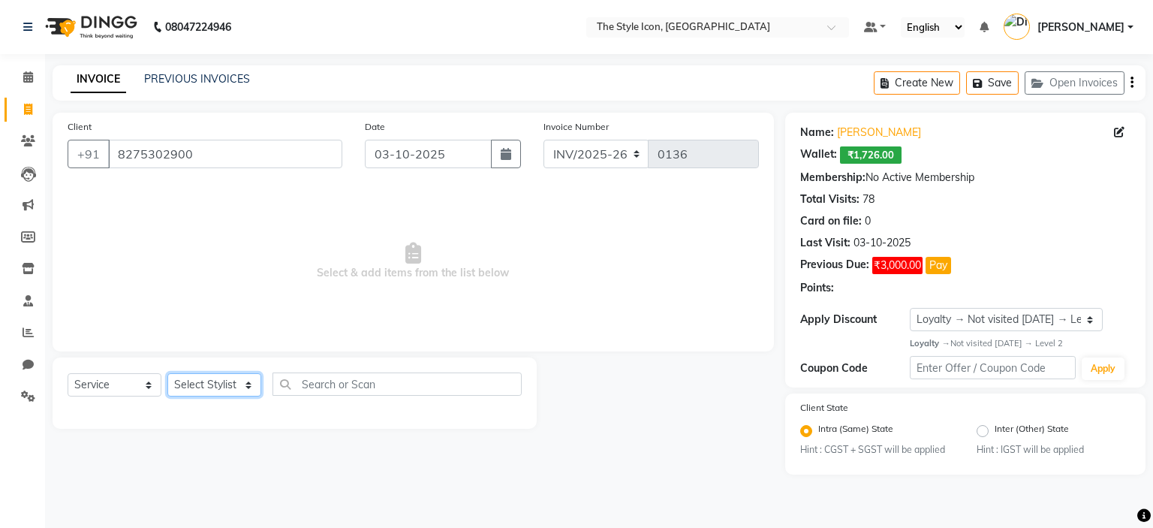
click at [210, 386] on select "Select Stylist Dani David M Harshdeep Lokesh Lokesh Tanwar Manager Mihir Rose R…" at bounding box center [214, 384] width 94 height 23
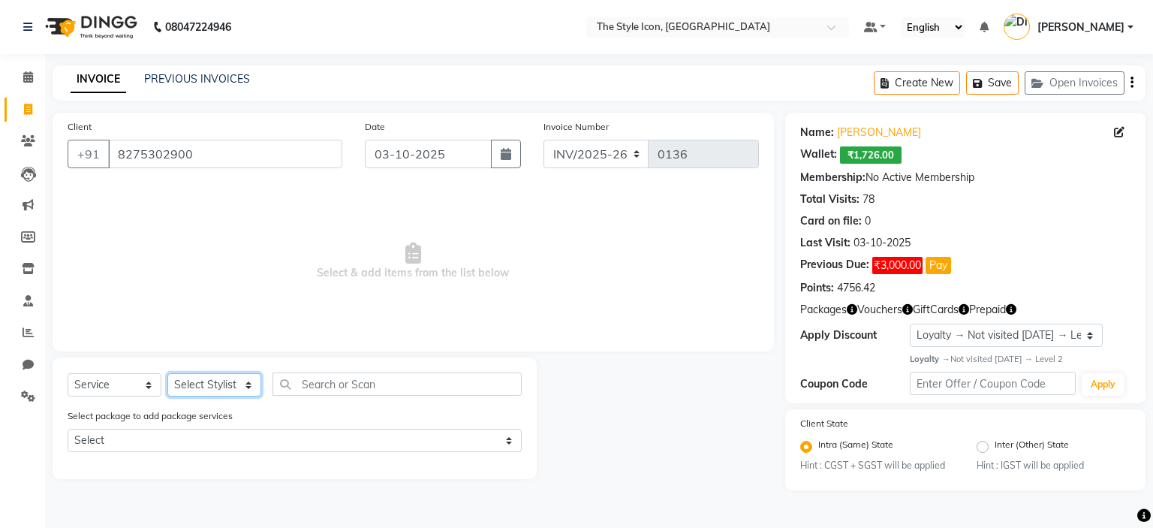
select select "41992"
click at [167, 374] on select "Select Stylist Dani David M Harshdeep Lokesh Lokesh Tanwar Manager Mihir Rose R…" at bounding box center [214, 384] width 94 height 23
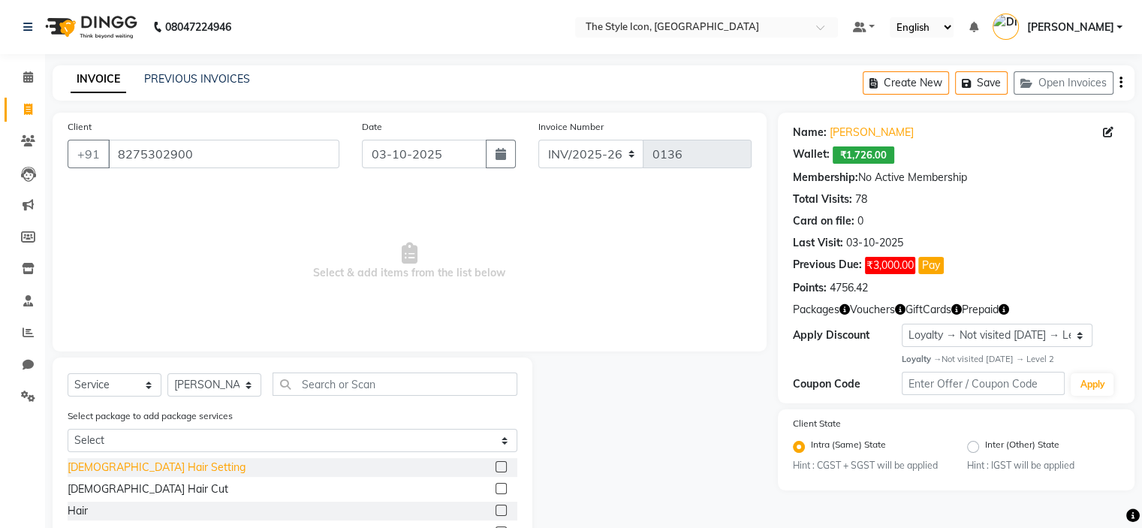
click at [136, 474] on div "[DEMOGRAPHIC_DATA] Hair Setting" at bounding box center [157, 467] width 178 height 16
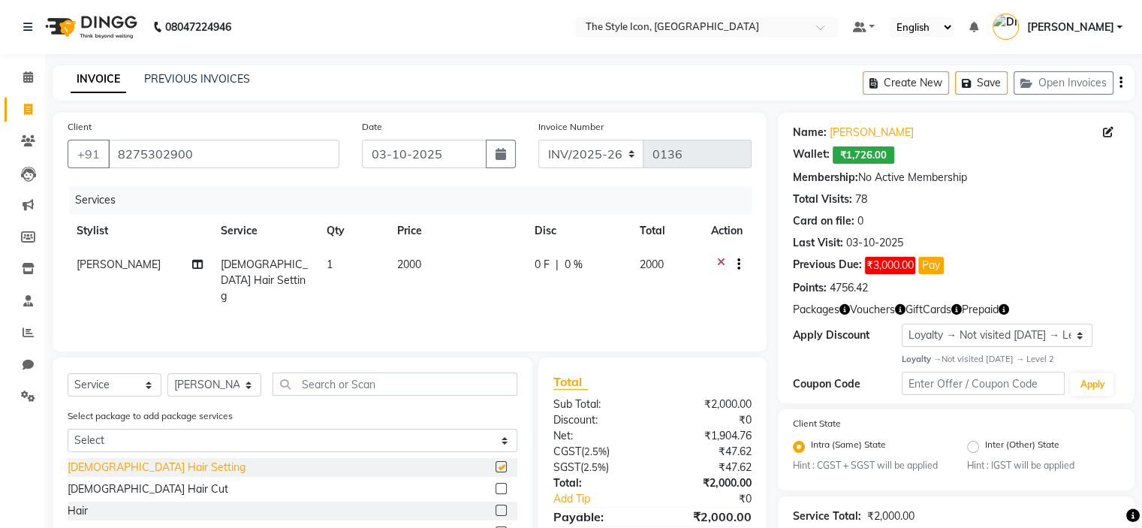
checkbox input "false"
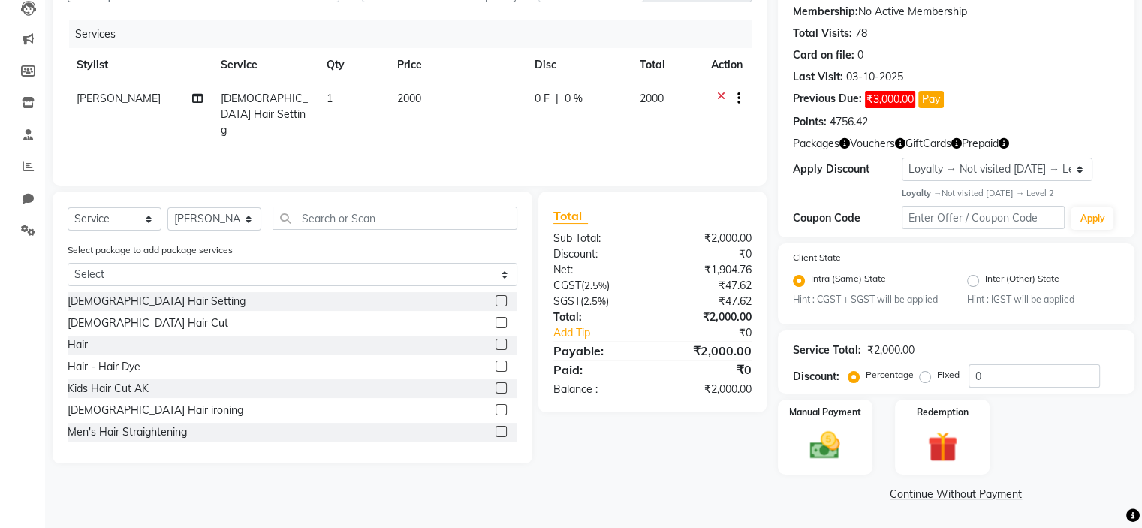
click at [771, 434] on div "Manual Payment Redemption" at bounding box center [955, 436] width 379 height 75
click at [818, 451] on img at bounding box center [824, 446] width 50 height 36
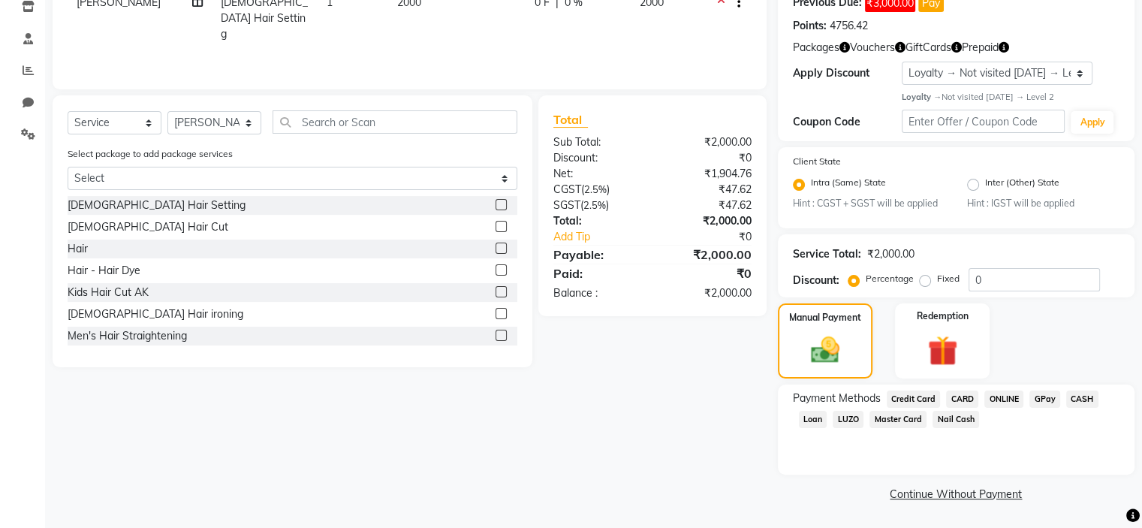
click at [980, 400] on div "ONLINE" at bounding box center [1000, 400] width 45 height 20
click at [1000, 399] on span "ONLINE" at bounding box center [1003, 398] width 39 height 17
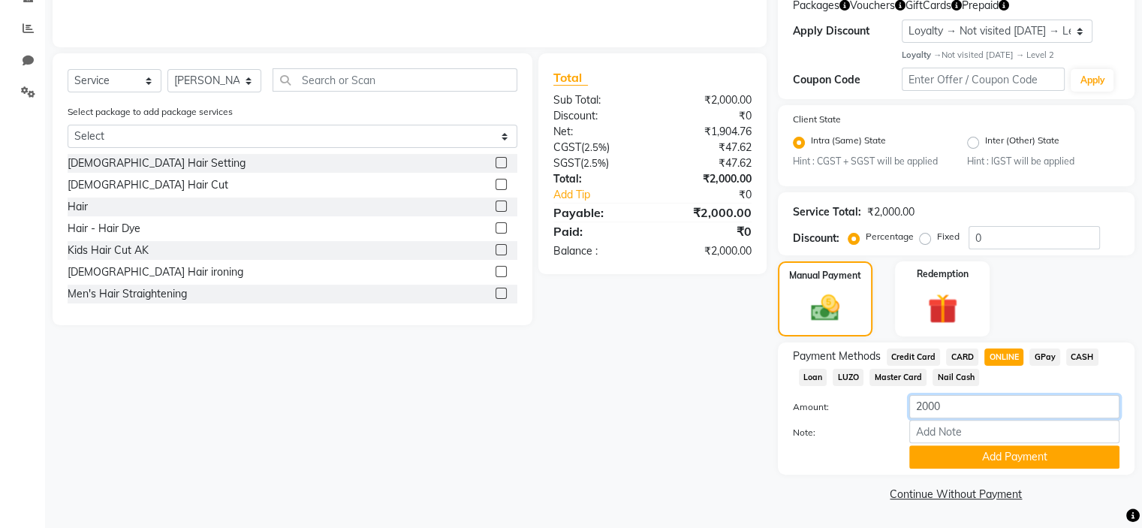
click at [920, 405] on input "2000" at bounding box center [1014, 406] width 210 height 23
type input "1000"
click at [945, 460] on button "Add Payment" at bounding box center [1014, 456] width 210 height 23
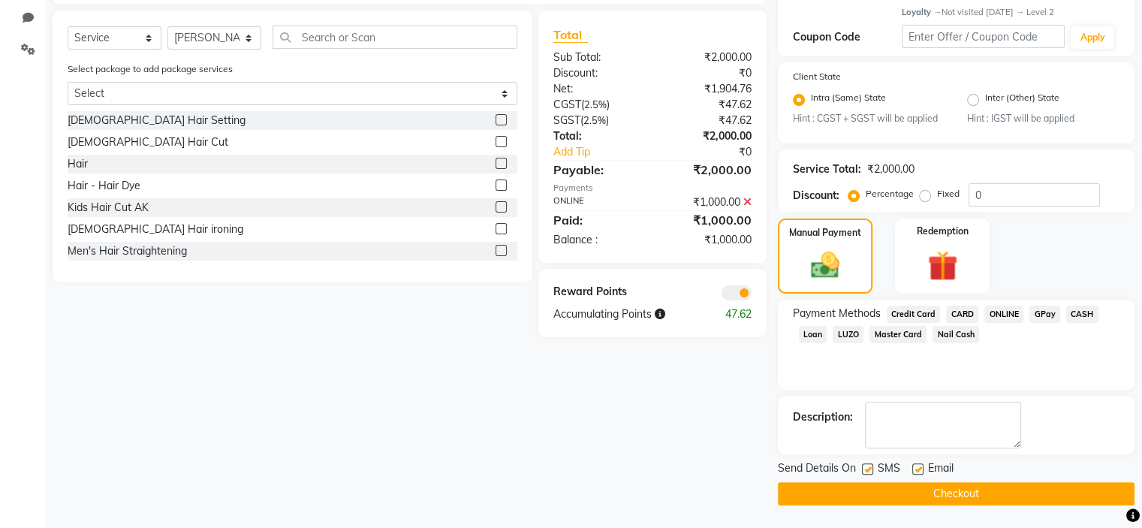
click at [869, 468] on label at bounding box center [867, 468] width 11 height 11
click at [869, 468] on input "checkbox" at bounding box center [867, 470] width 10 height 10
checkbox input "false"
click at [871, 484] on button "Checkout" at bounding box center [956, 493] width 357 height 23
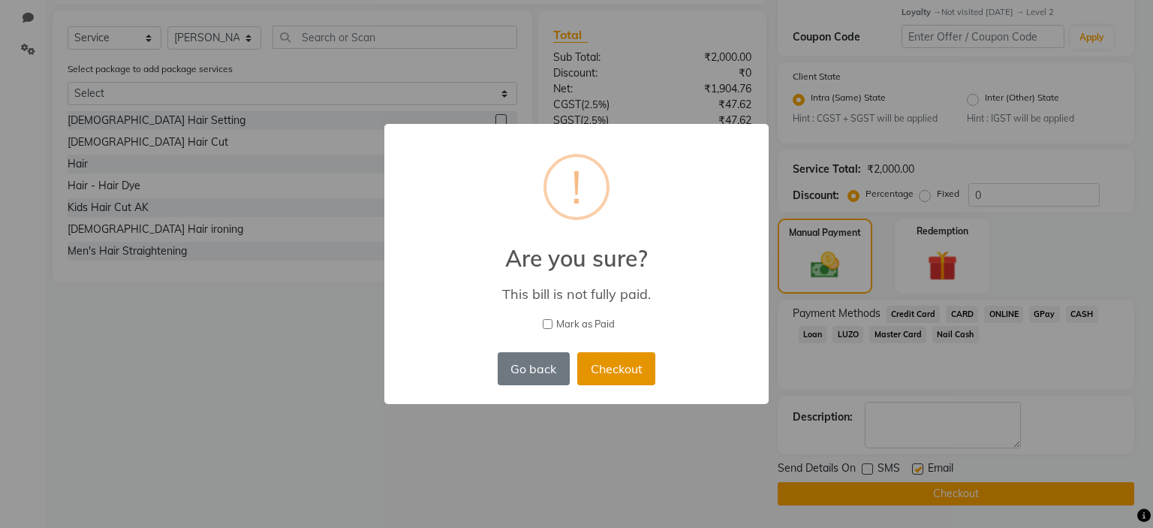
click at [637, 371] on button "Checkout" at bounding box center [616, 368] width 78 height 33
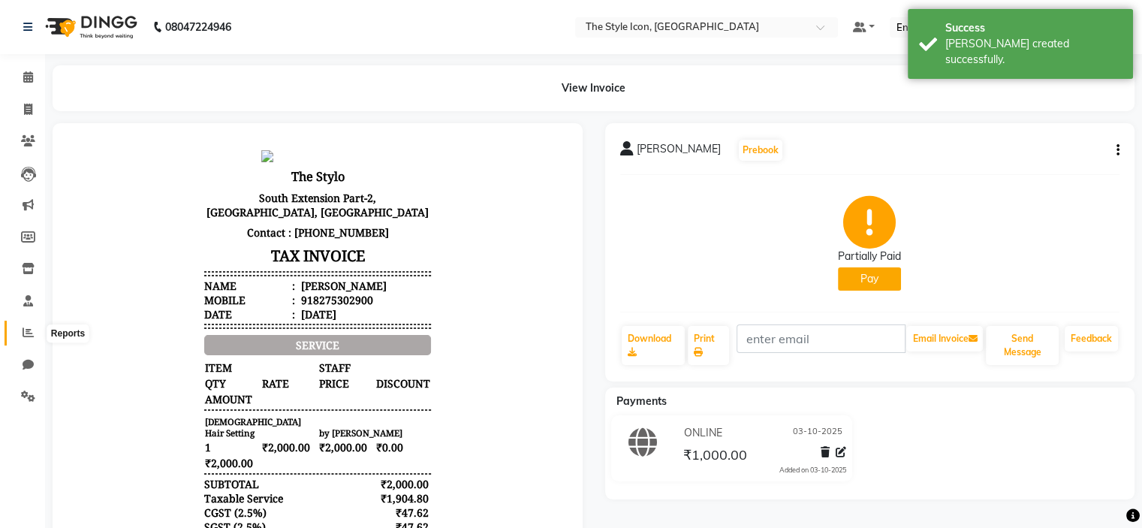
click at [17, 331] on span at bounding box center [28, 332] width 26 height 17
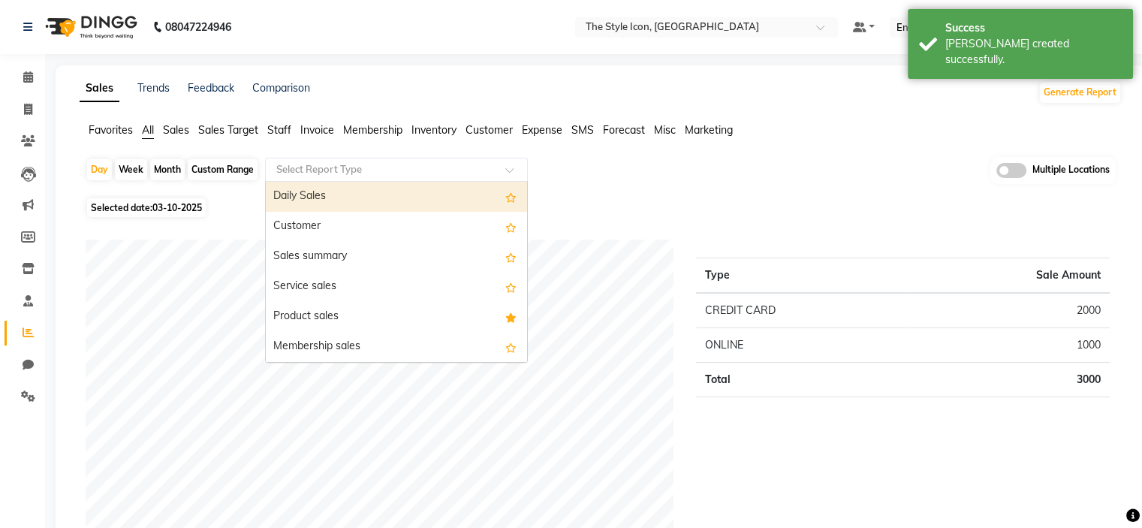
click at [292, 167] on input "text" at bounding box center [381, 169] width 216 height 15
click at [308, 188] on div "Daily Sales" at bounding box center [396, 197] width 261 height 30
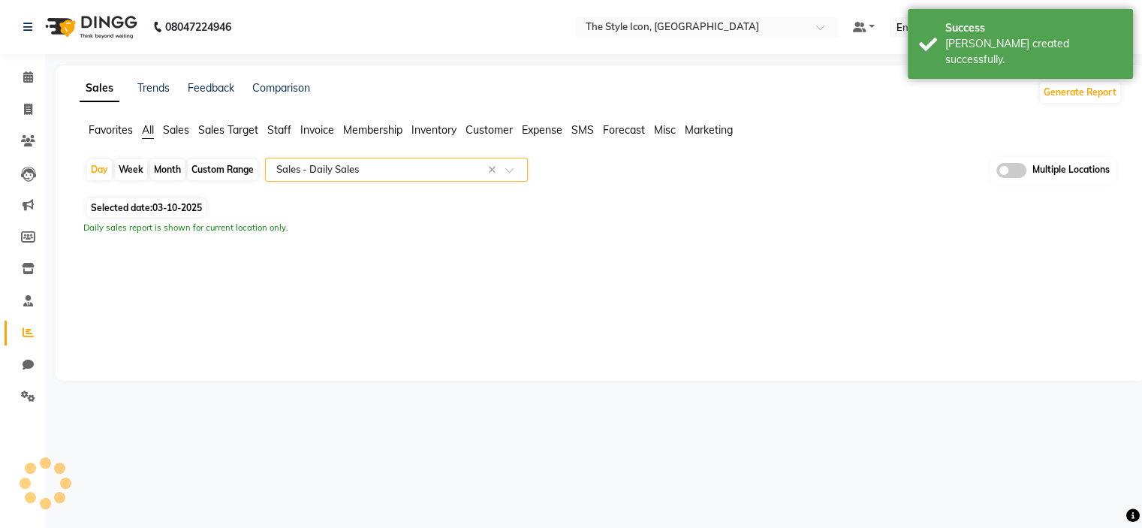
select select "csv"
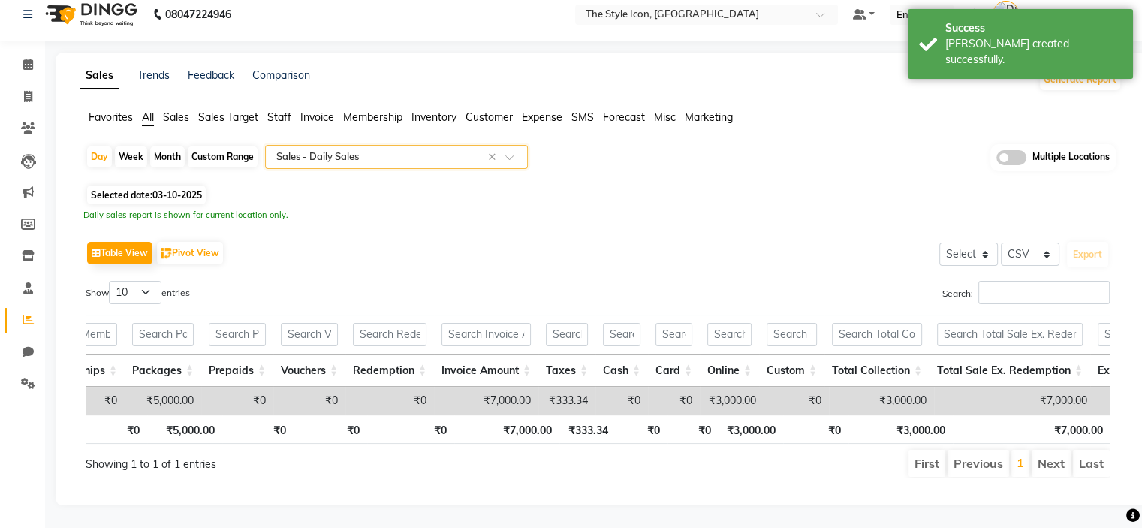
click at [412, 149] on input "text" at bounding box center [381, 156] width 216 height 15
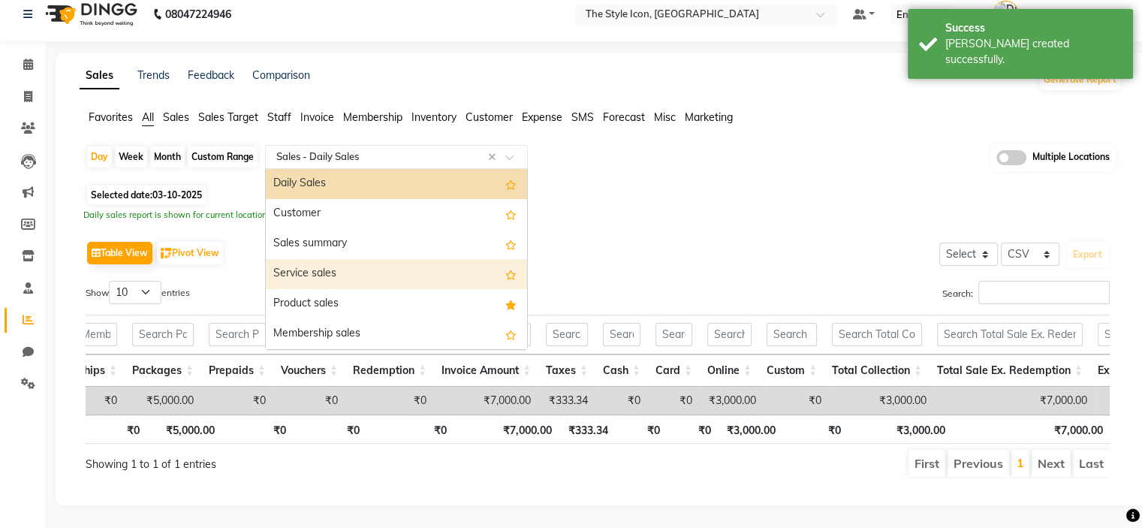
click at [384, 259] on div "Service sales" at bounding box center [396, 274] width 261 height 30
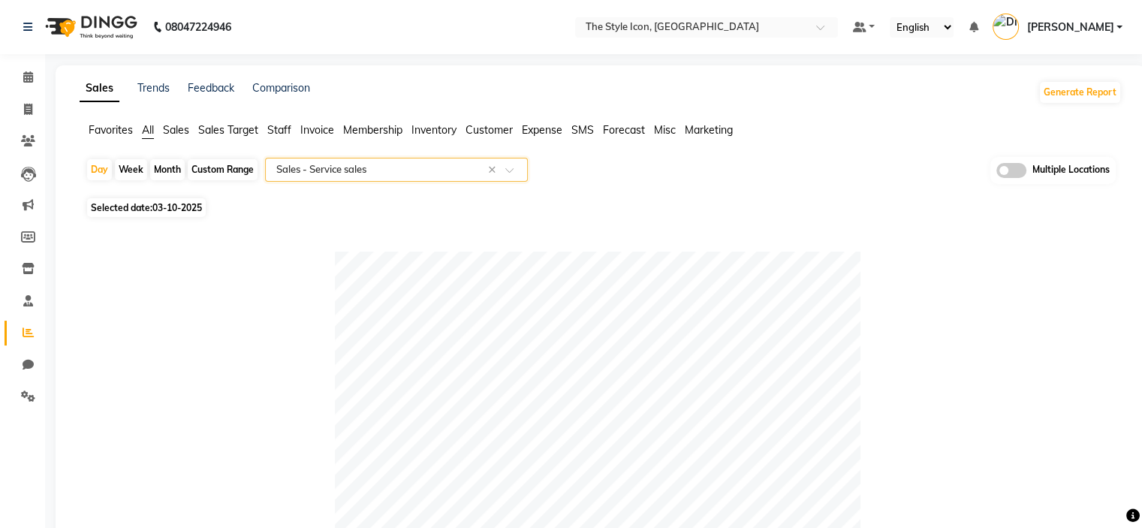
click at [464, 170] on input "text" at bounding box center [381, 169] width 216 height 15
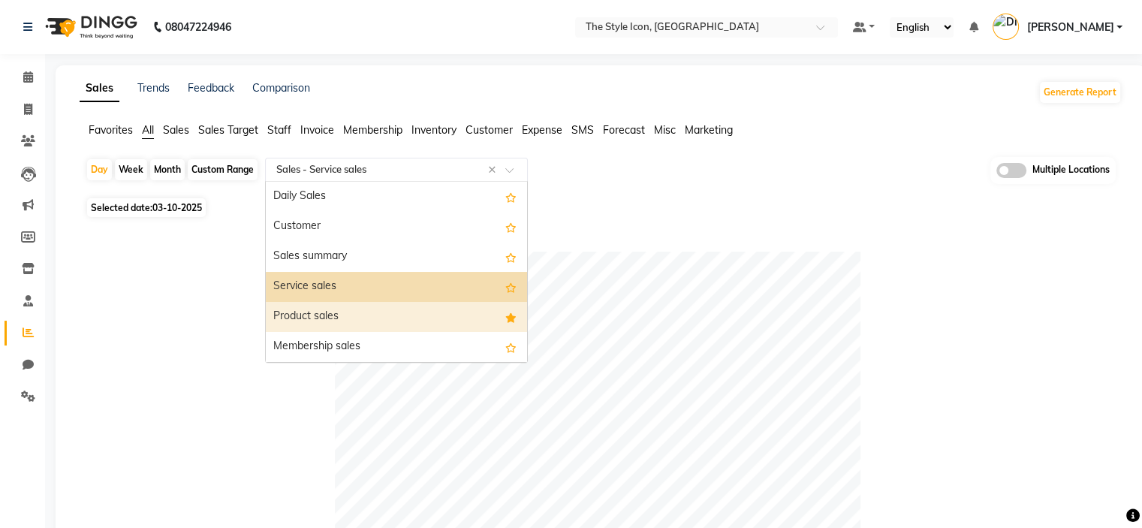
click at [442, 310] on div "Product sales" at bounding box center [396, 317] width 261 height 30
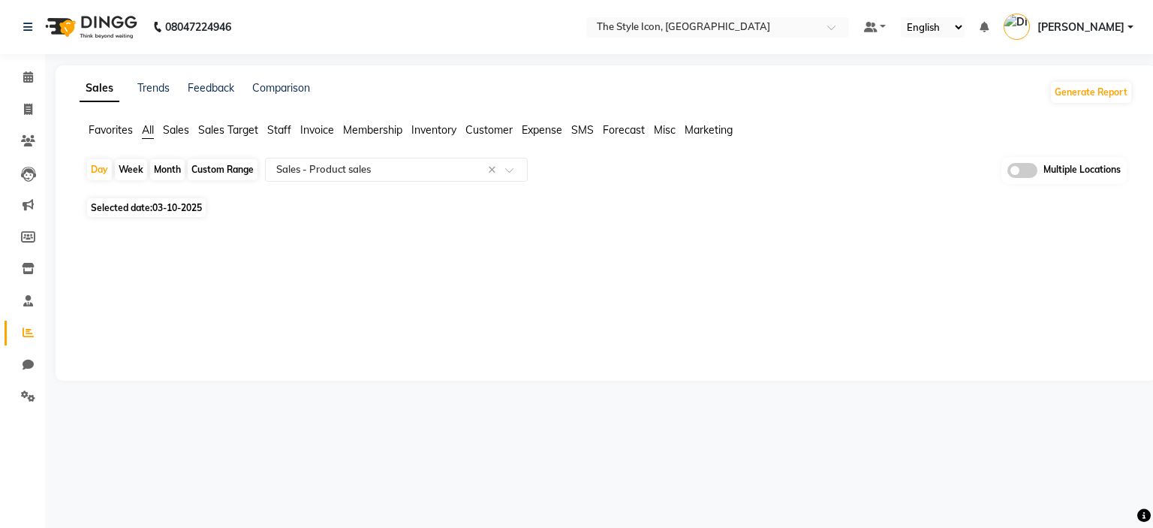
click at [163, 170] on div "Month" at bounding box center [167, 169] width 35 height 21
select select "10"
select select "2025"
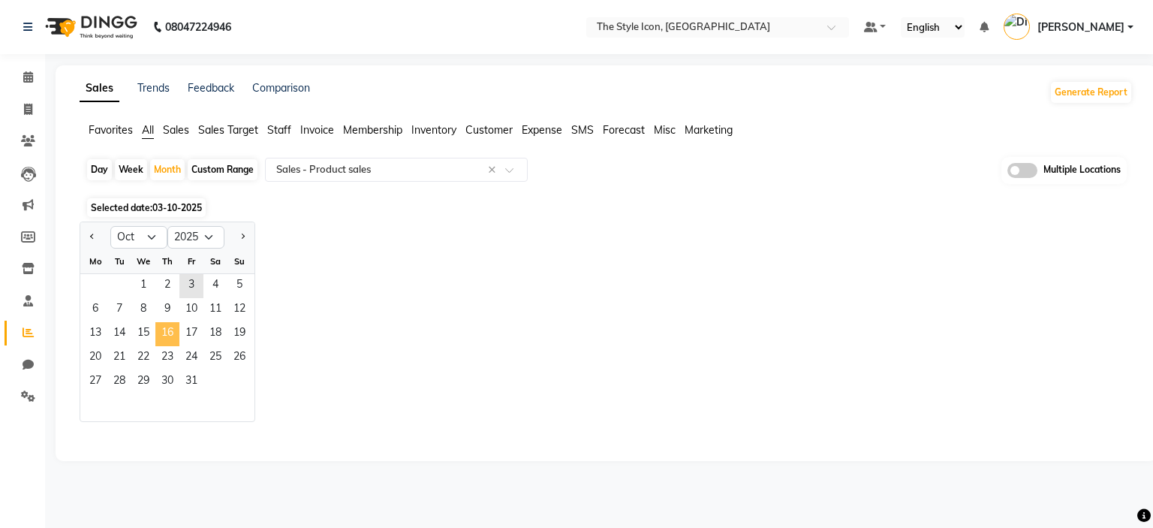
click at [172, 340] on span "16" at bounding box center [167, 334] width 24 height 24
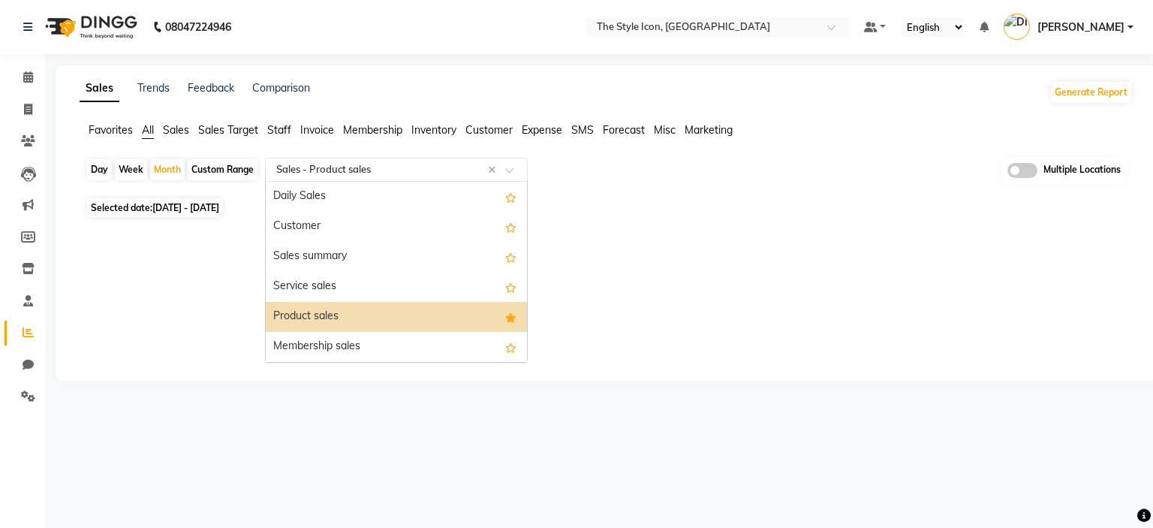
click at [434, 168] on input "text" at bounding box center [381, 169] width 216 height 15
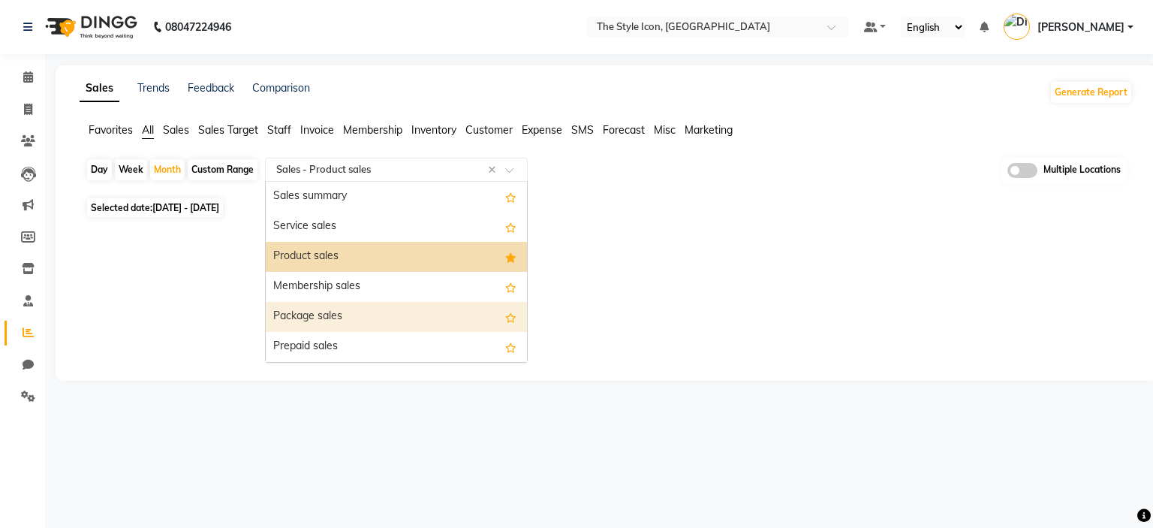
click at [414, 324] on div "Package sales" at bounding box center [396, 317] width 261 height 30
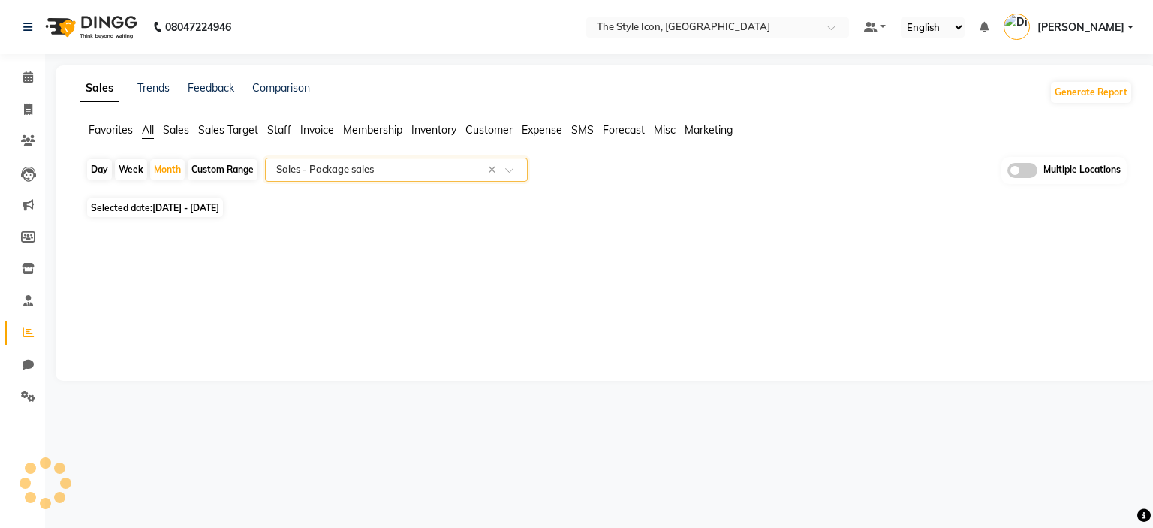
select select "csv"
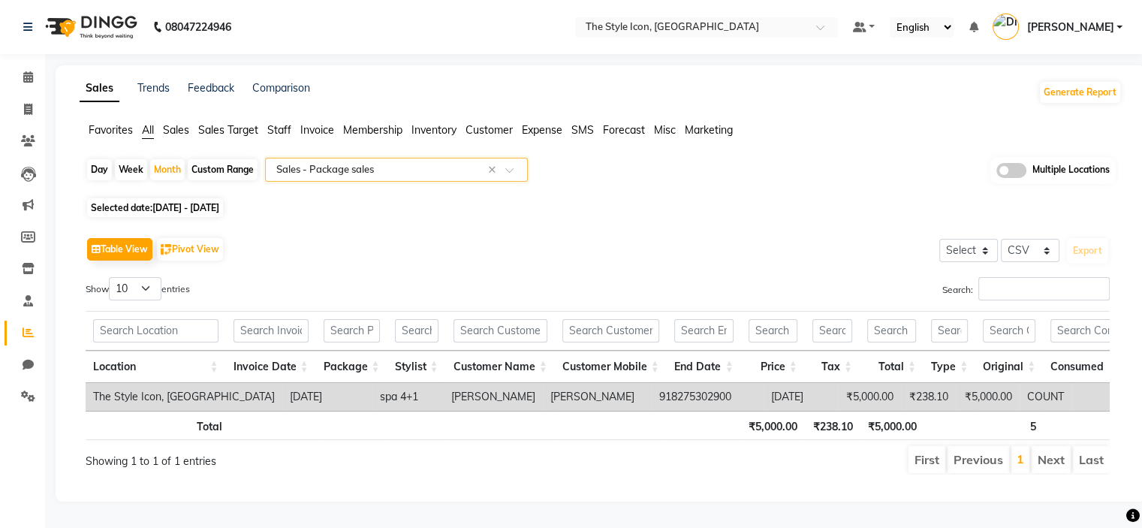
click at [312, 164] on input "text" at bounding box center [381, 169] width 216 height 15
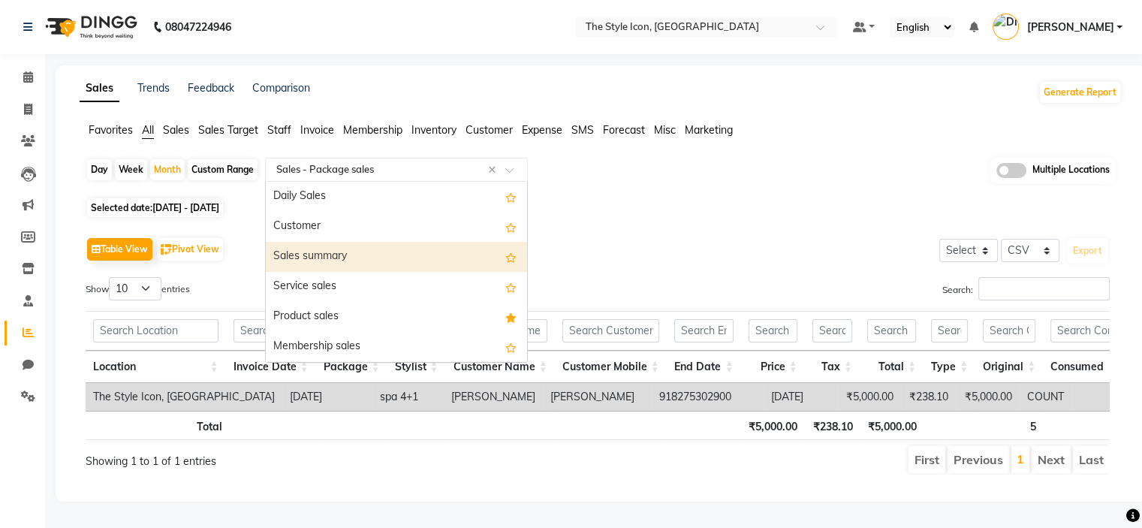
click at [362, 250] on div "Sales summary" at bounding box center [396, 257] width 261 height 30
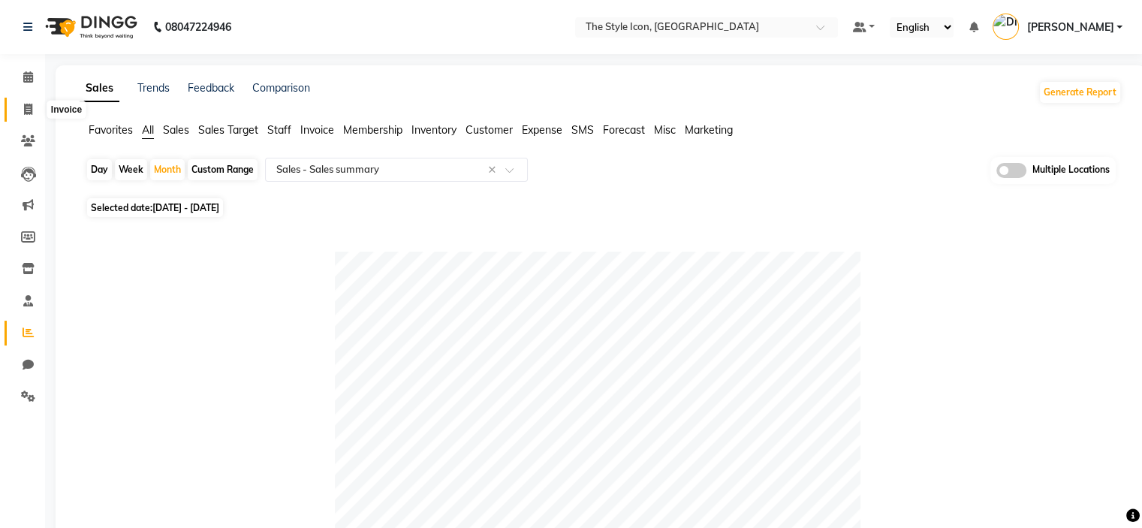
click at [19, 115] on span at bounding box center [28, 109] width 26 height 17
select select "service"
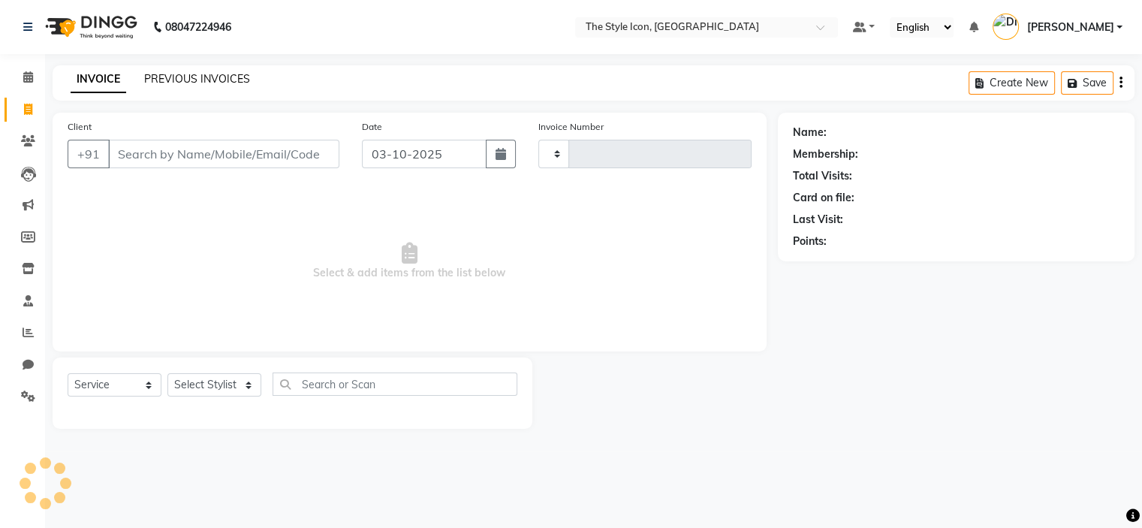
type input "0137"
select select "6267"
click at [210, 79] on link "PREVIOUS INVOICES" at bounding box center [197, 79] width 106 height 14
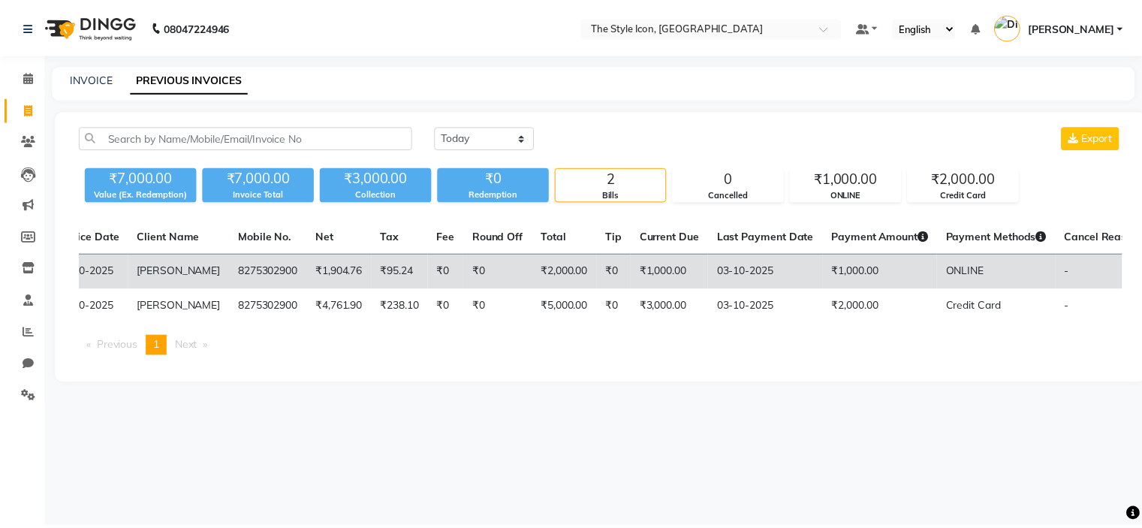
scroll to position [0, 125]
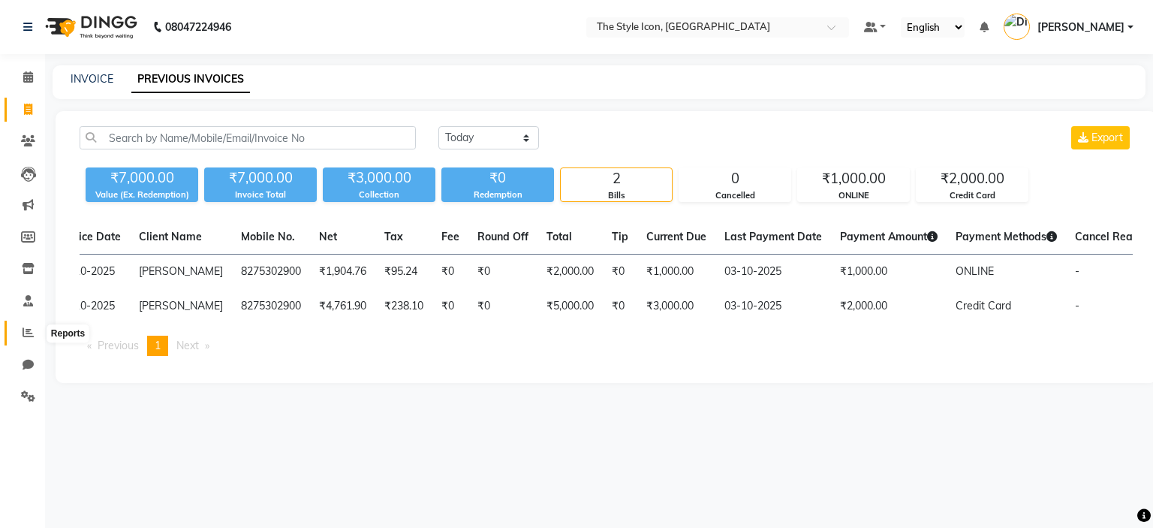
click at [19, 328] on span at bounding box center [28, 332] width 26 height 17
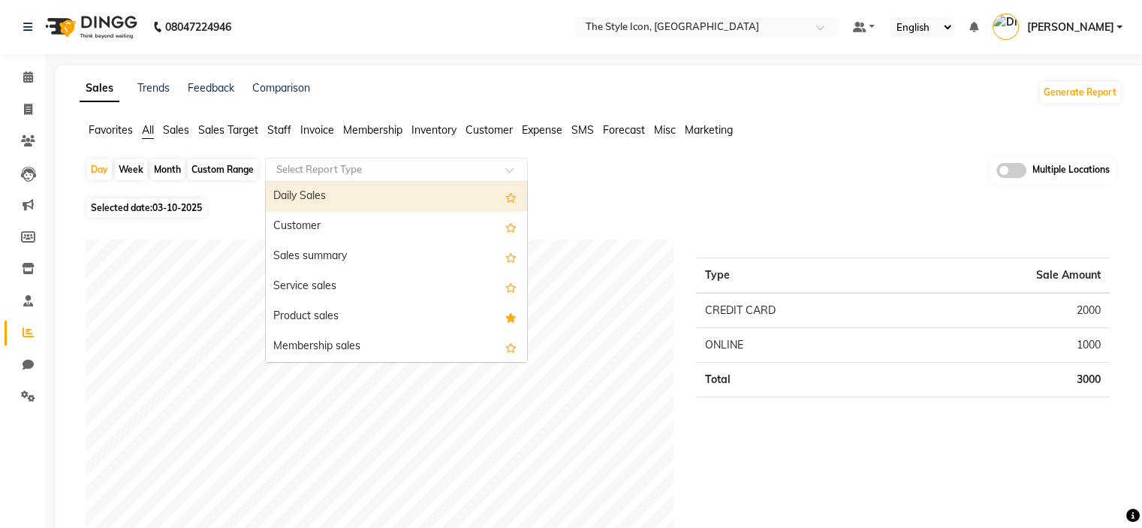
click at [345, 164] on input "text" at bounding box center [381, 169] width 216 height 15
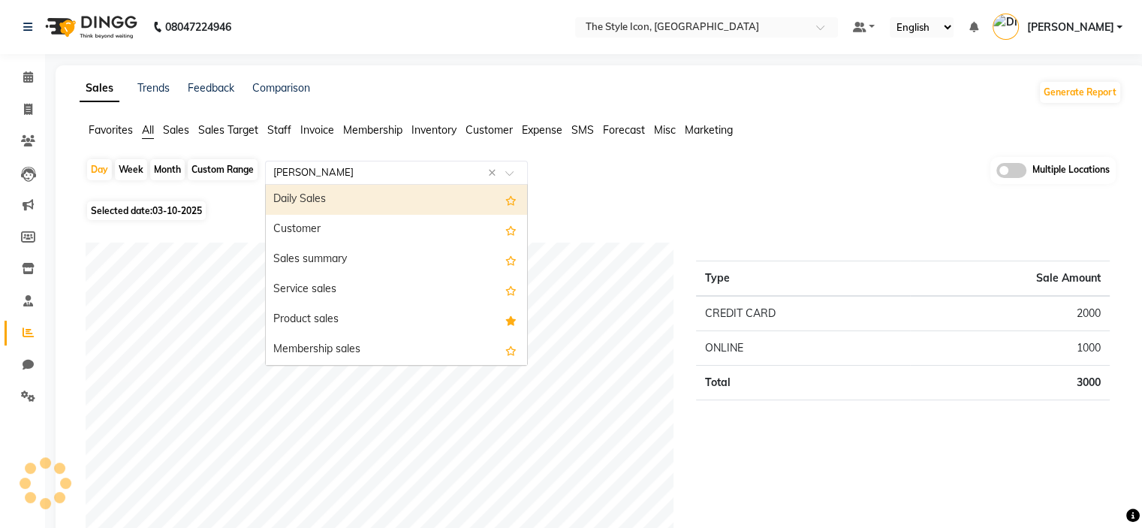
type input "sale"
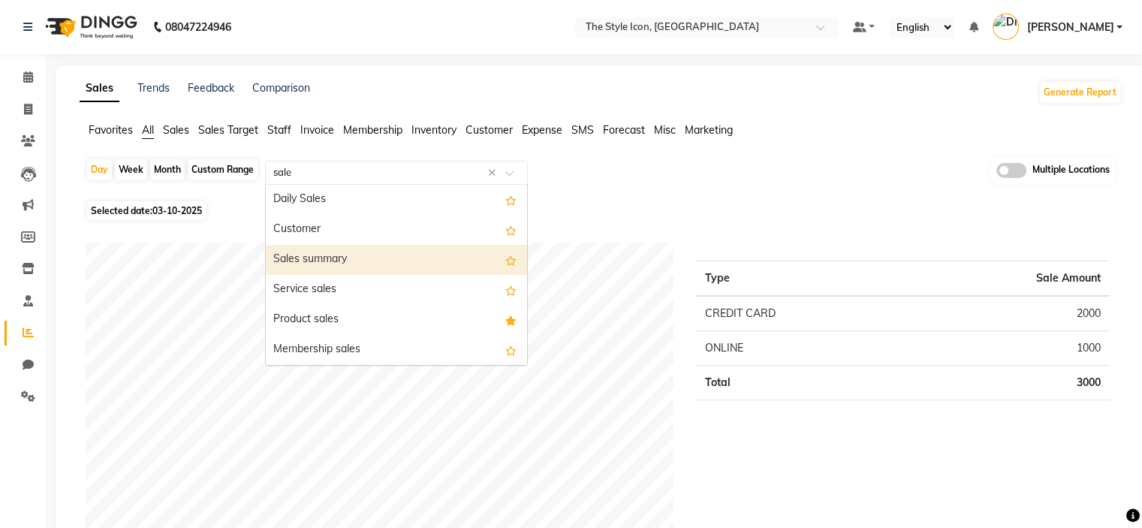
click at [338, 262] on div "Sales summary" at bounding box center [396, 260] width 261 height 30
select select "csv"
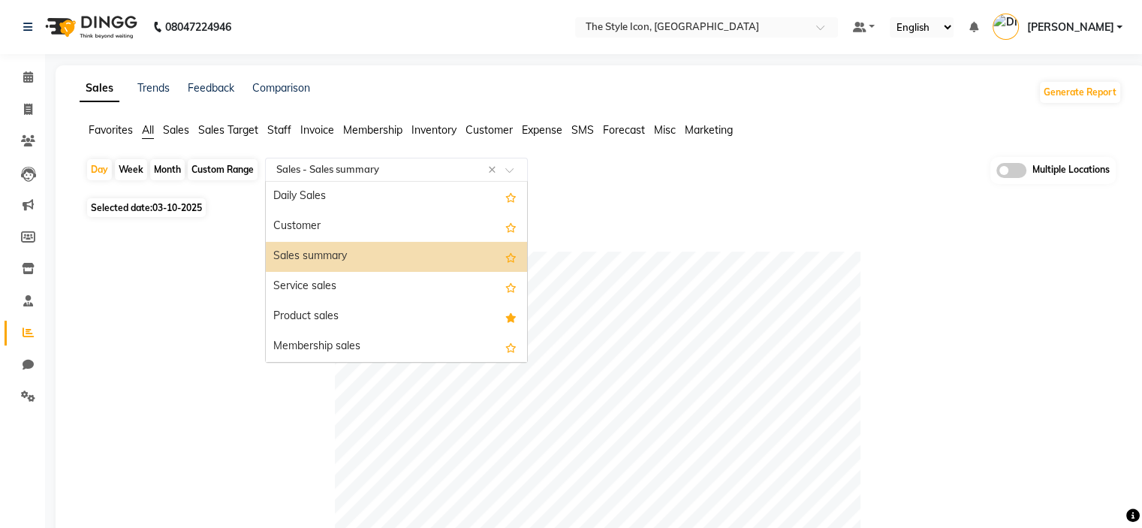
click at [363, 175] on input "text" at bounding box center [381, 169] width 216 height 15
type input "sales"
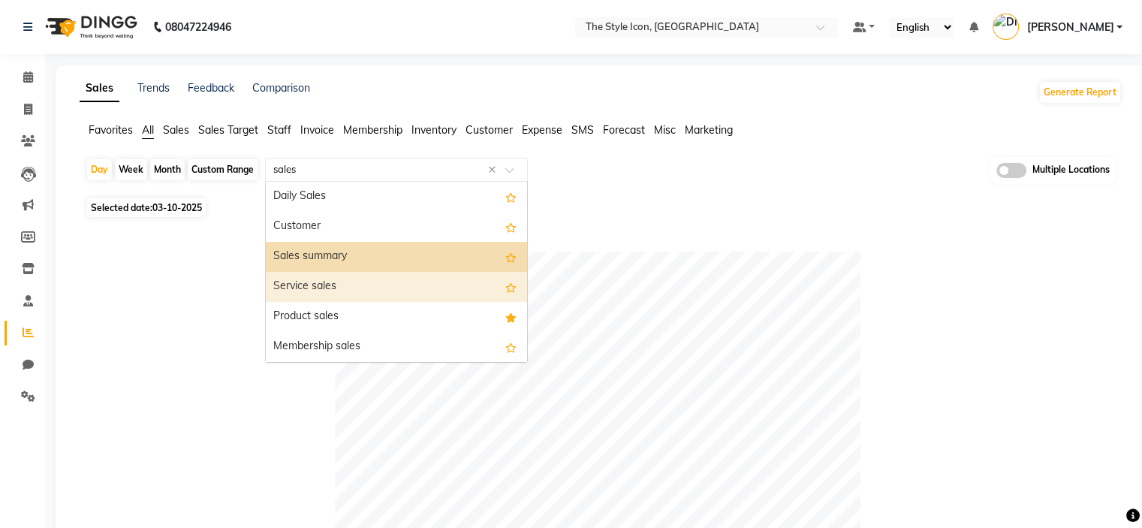
drag, startPoint x: 378, startPoint y: 266, endPoint x: 358, endPoint y: 278, distance: 22.9
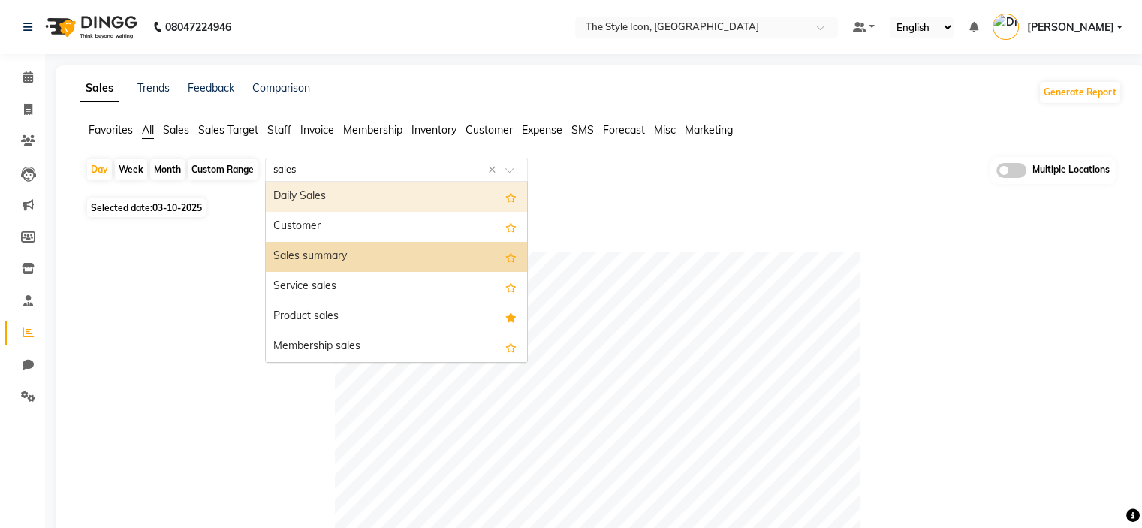
click at [354, 197] on div "Daily Sales" at bounding box center [396, 197] width 261 height 30
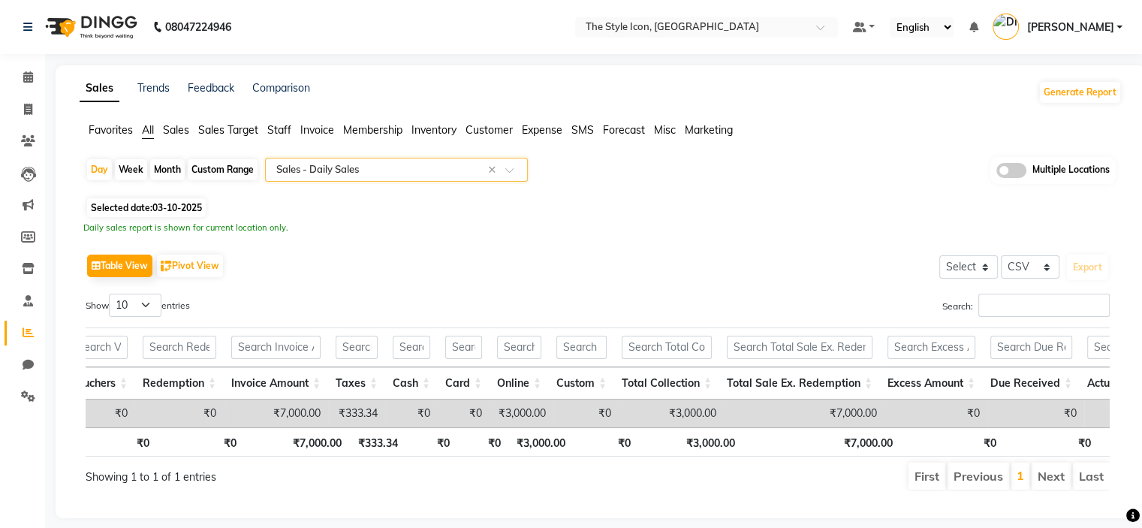
scroll to position [0, 540]
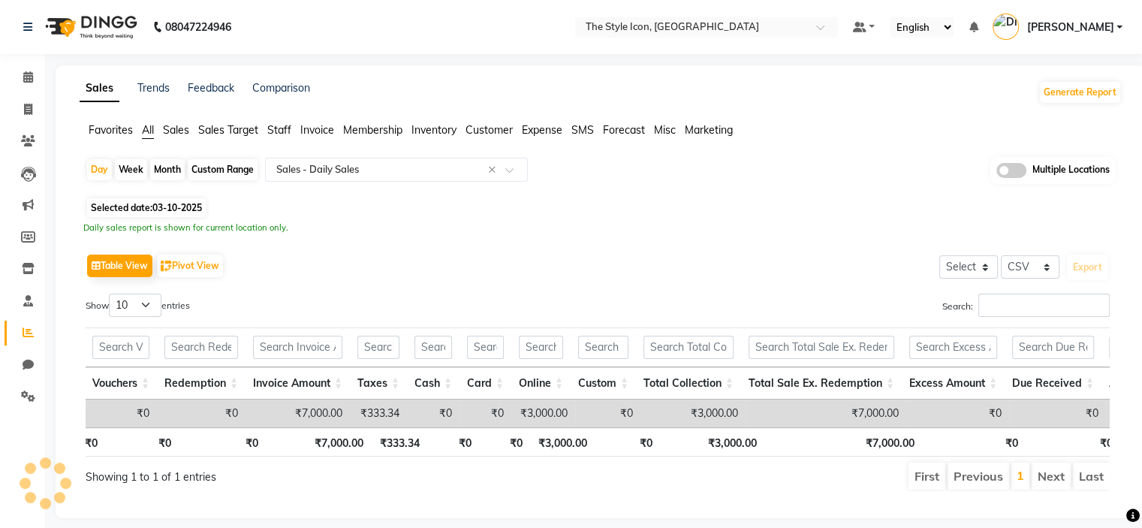
click at [865, 175] on div "Day Week Month Custom Range Select Report Type × Sales - Daily Sales × Multiple…" at bounding box center [601, 175] width 1030 height 37
click at [879, 228] on div "Daily sales report is shown for current location only." at bounding box center [600, 227] width 1034 height 13
click at [441, 170] on input "text" at bounding box center [381, 169] width 216 height 15
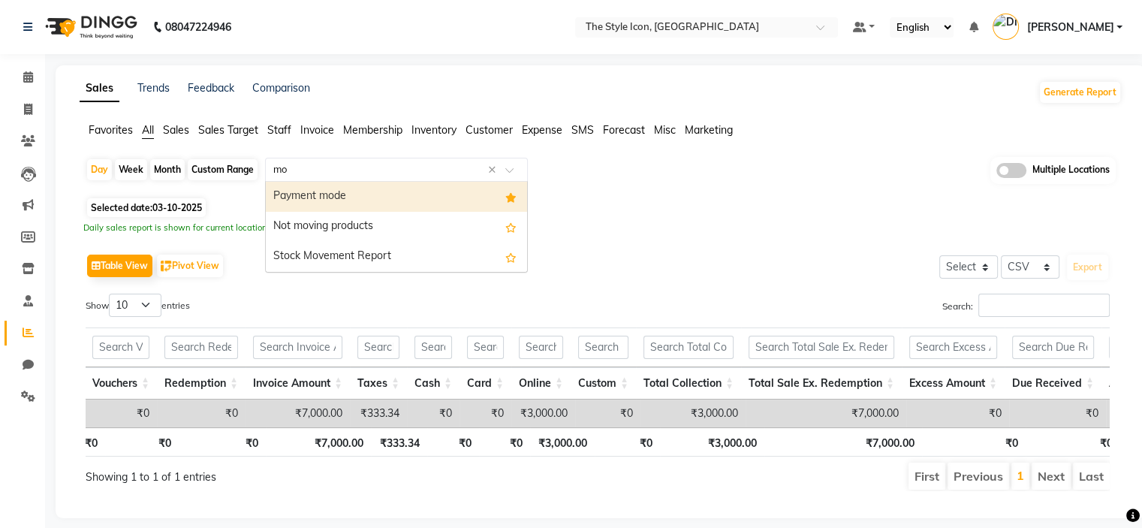
type input "mov"
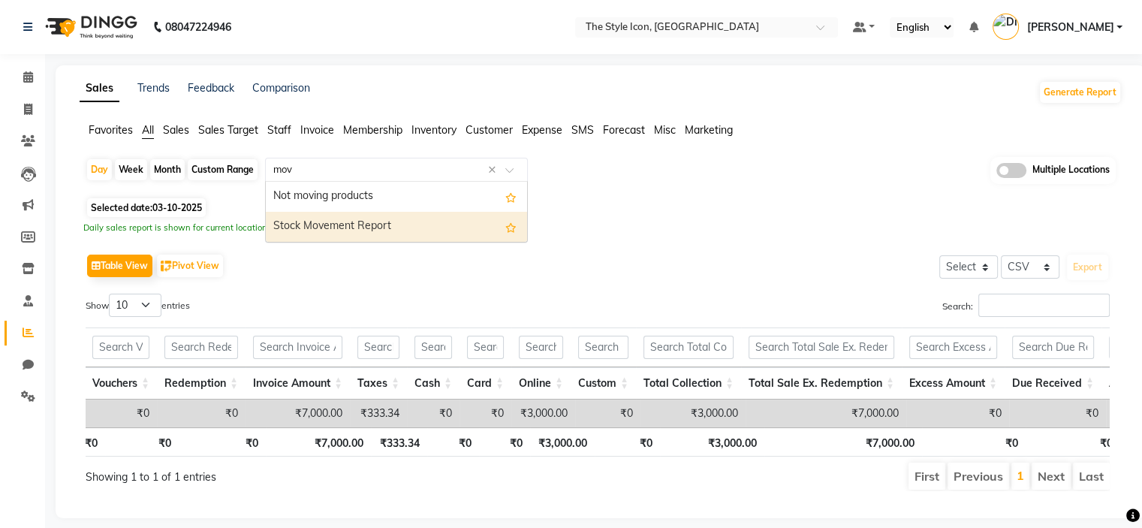
click at [447, 233] on div "Stock Movement Report" at bounding box center [396, 227] width 261 height 30
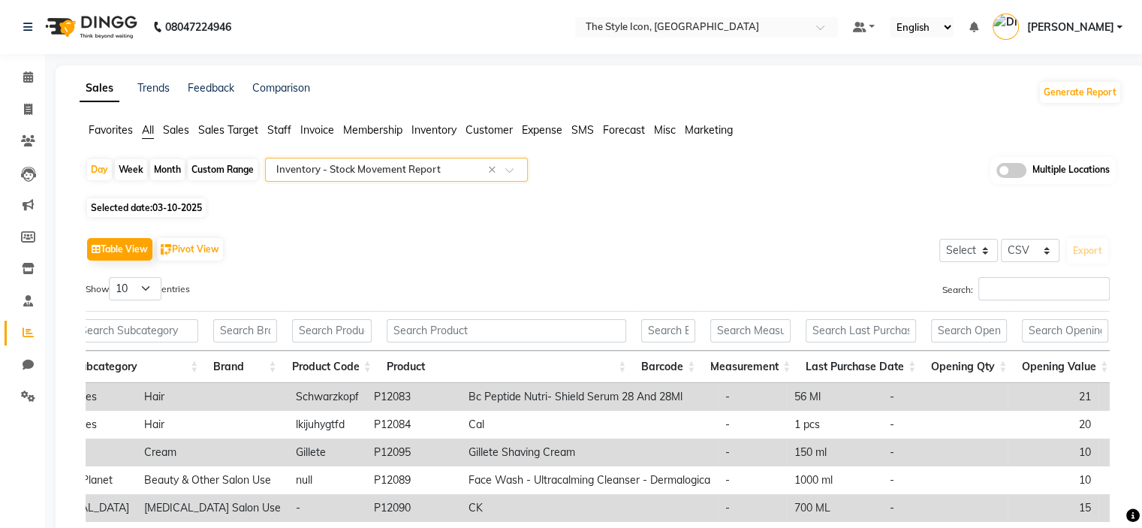
scroll to position [0, 246]
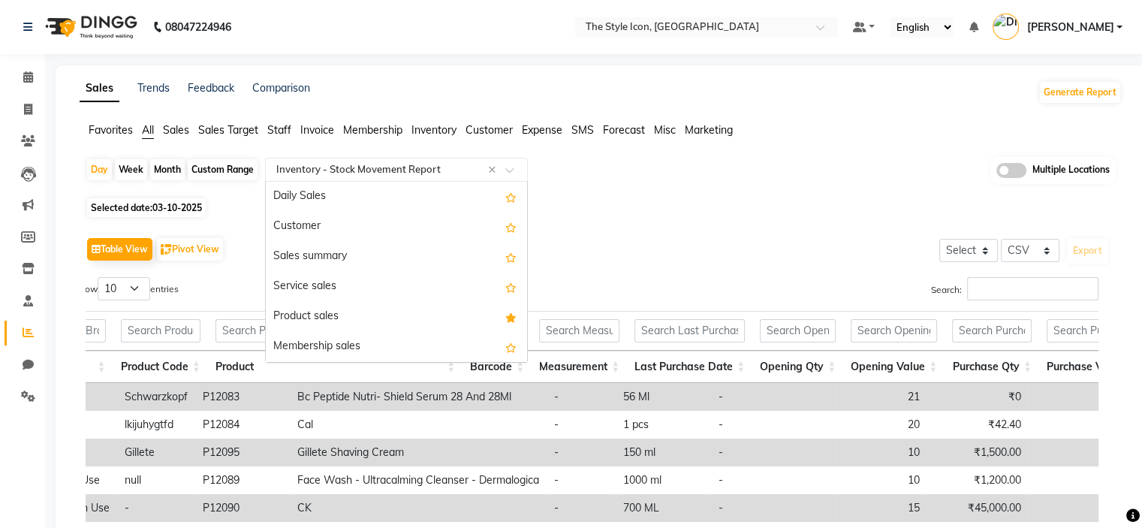
click at [414, 176] on input "text" at bounding box center [381, 169] width 216 height 15
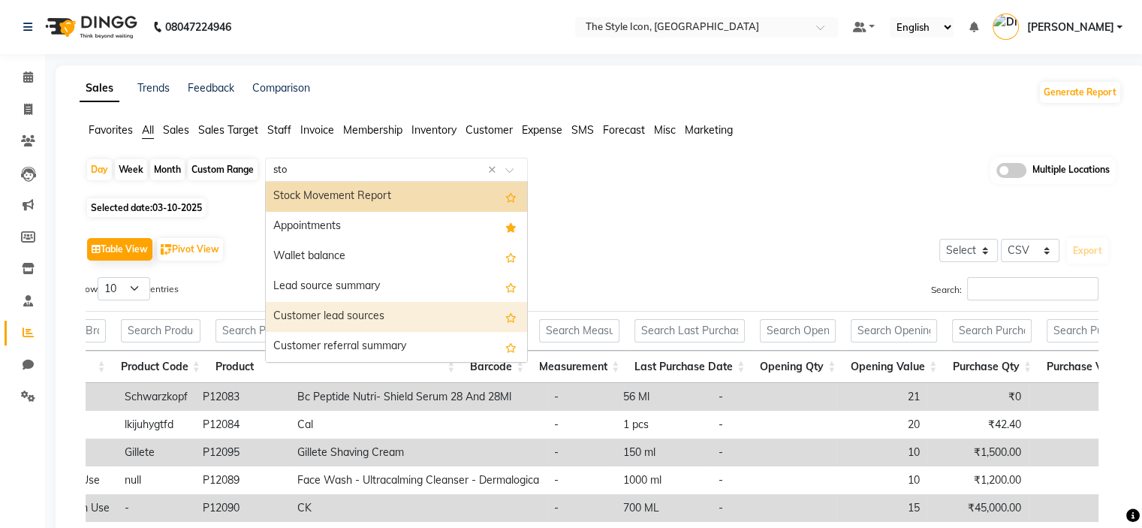
type input "stoc"
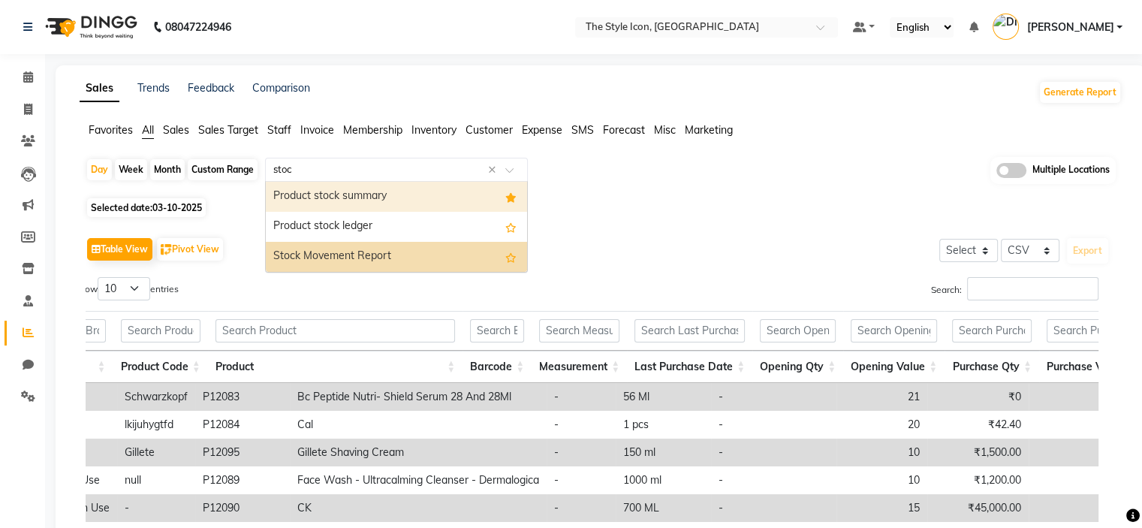
click at [403, 199] on div "Product stock summary" at bounding box center [396, 197] width 261 height 30
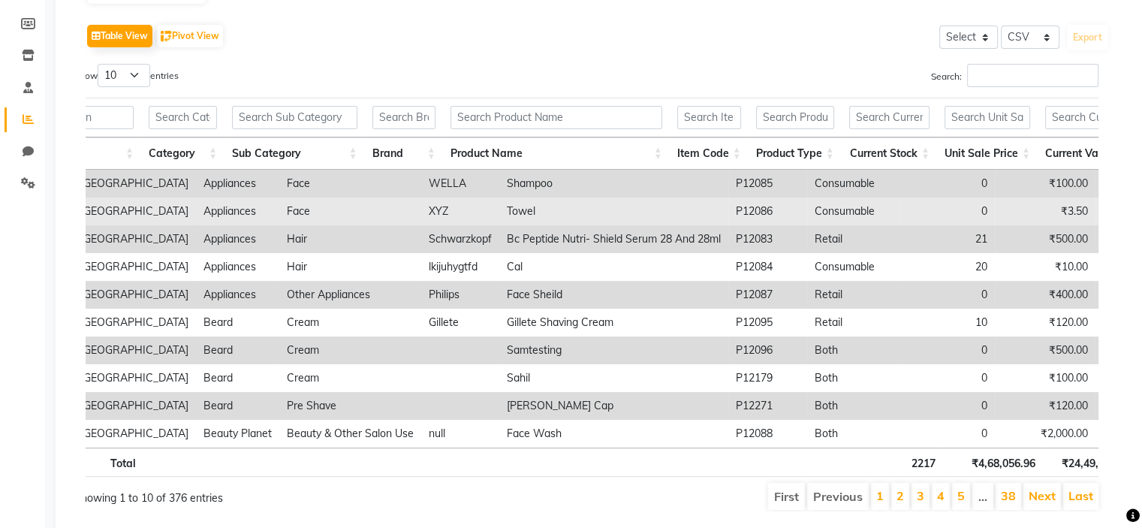
scroll to position [0, 0]
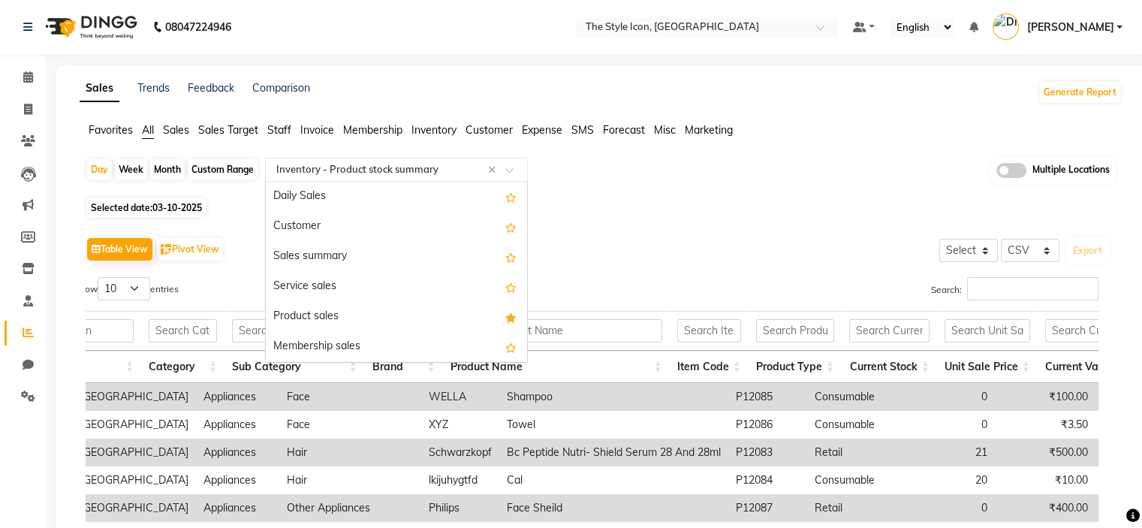
click at [424, 160] on div "Select Report Type × Inventory - Product stock summary ×" at bounding box center [396, 170] width 263 height 24
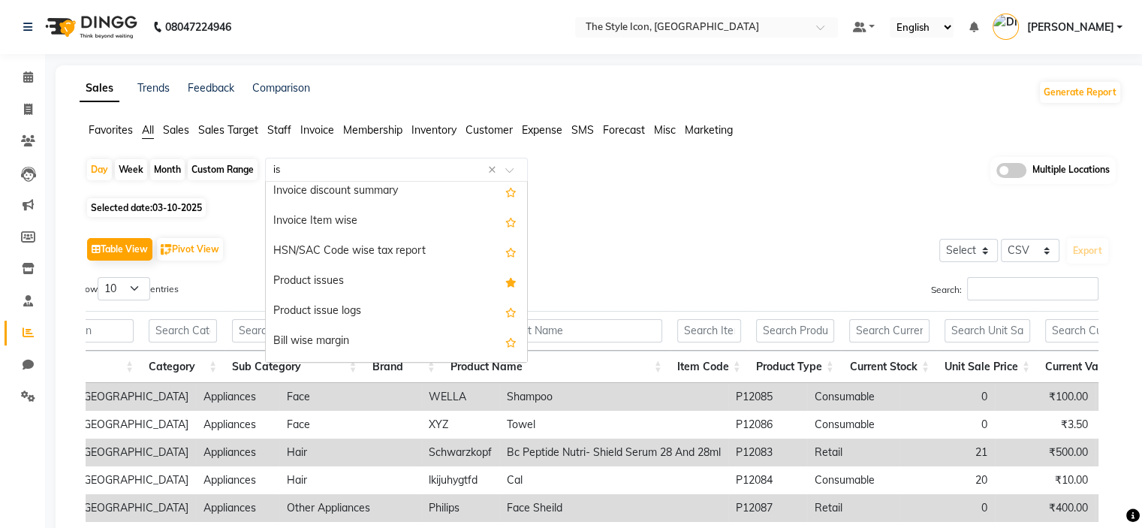
type input "iss"
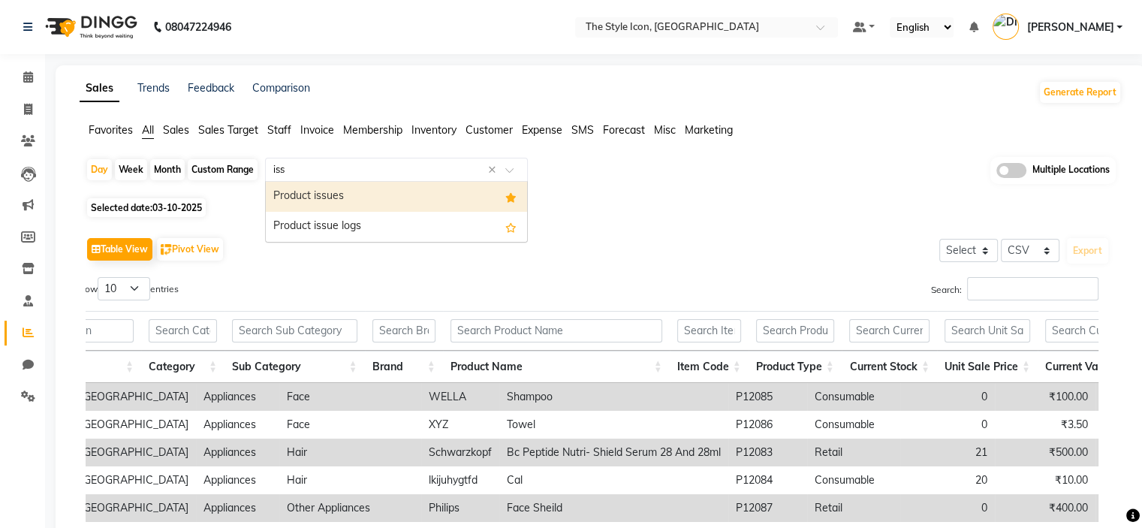
click at [445, 200] on div "Product issues" at bounding box center [396, 197] width 261 height 30
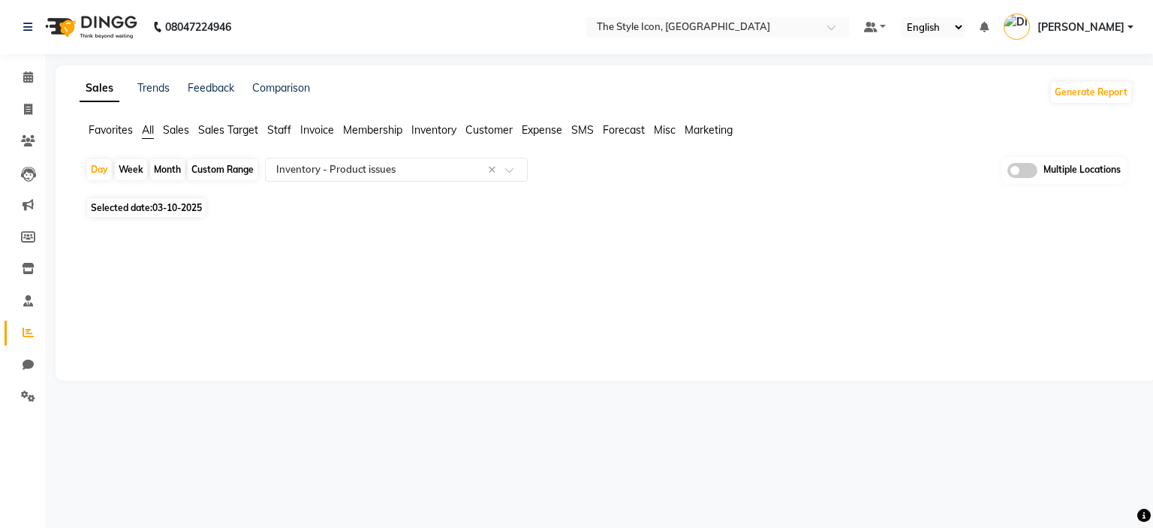
click at [928, 159] on div "Day Week Month Custom Range Select Report Type × Inventory - Product issues × M…" at bounding box center [606, 175] width 1041 height 37
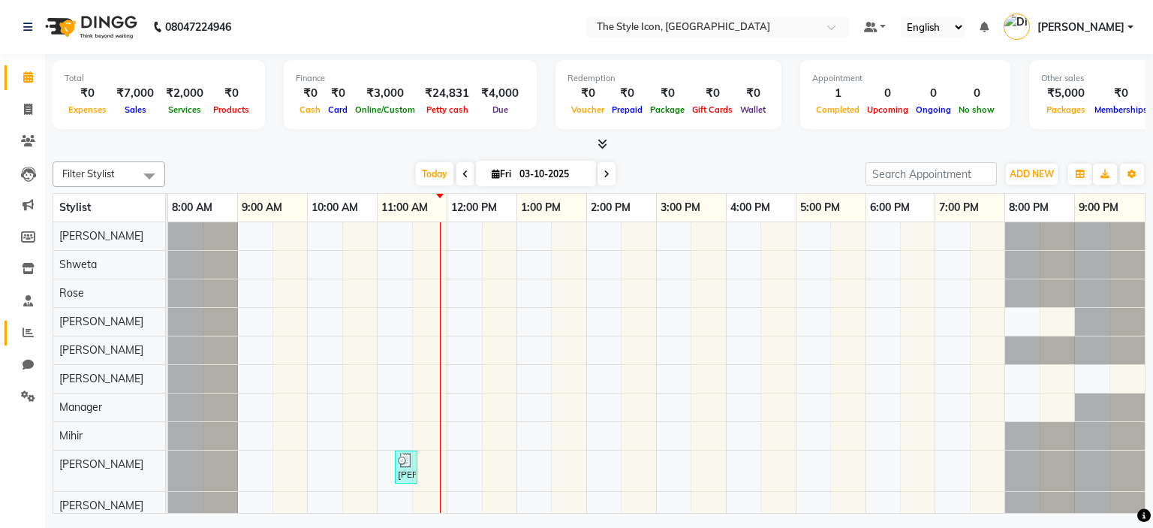
click at [12, 338] on link "Reports" at bounding box center [23, 333] width 36 height 25
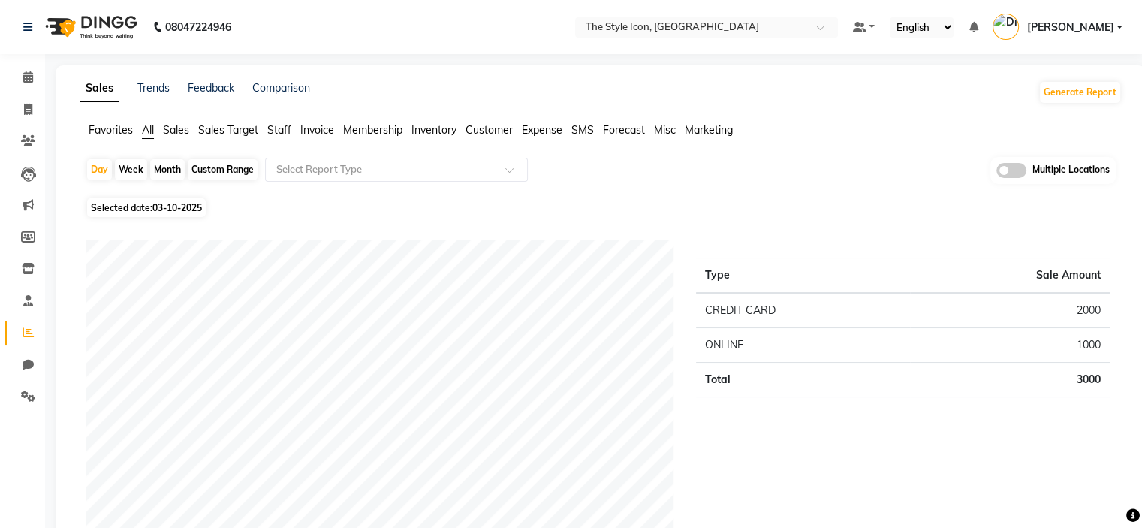
click at [437, 134] on span "Inventory" at bounding box center [433, 130] width 45 height 14
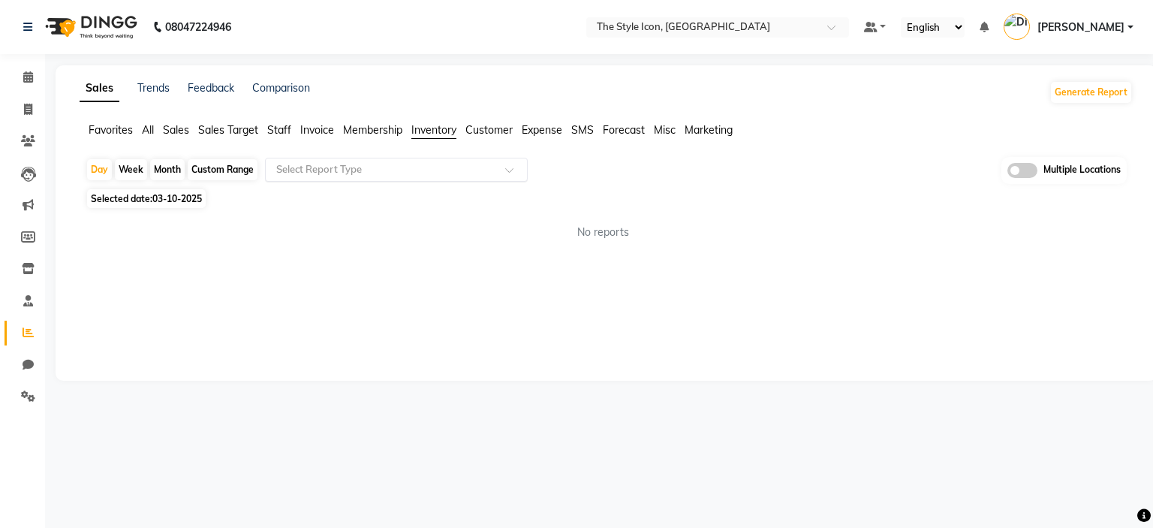
click at [441, 170] on input "text" at bounding box center [381, 169] width 216 height 15
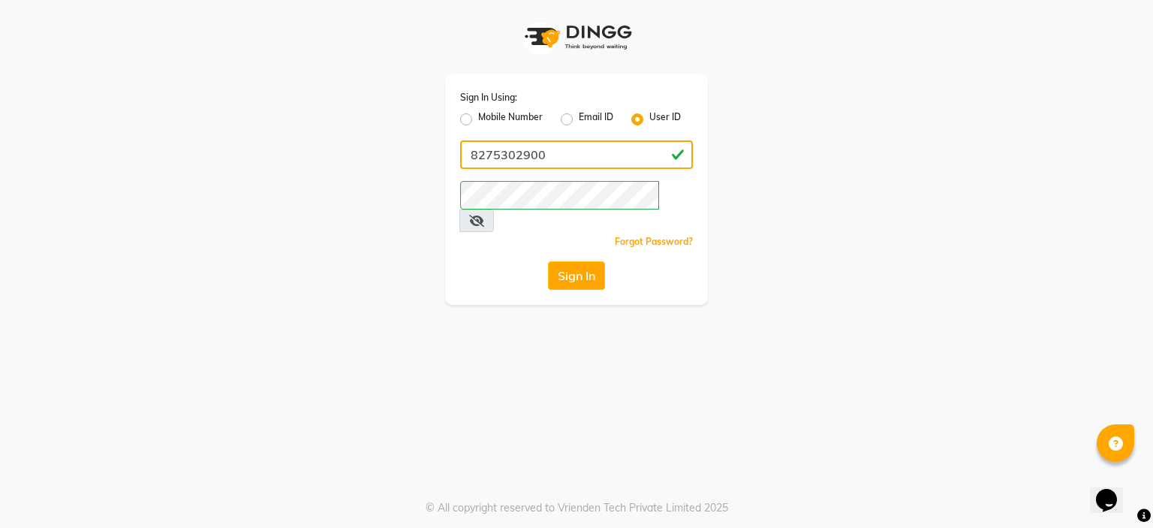
click at [555, 156] on input "8275302900" at bounding box center [576, 154] width 233 height 29
type input "h"
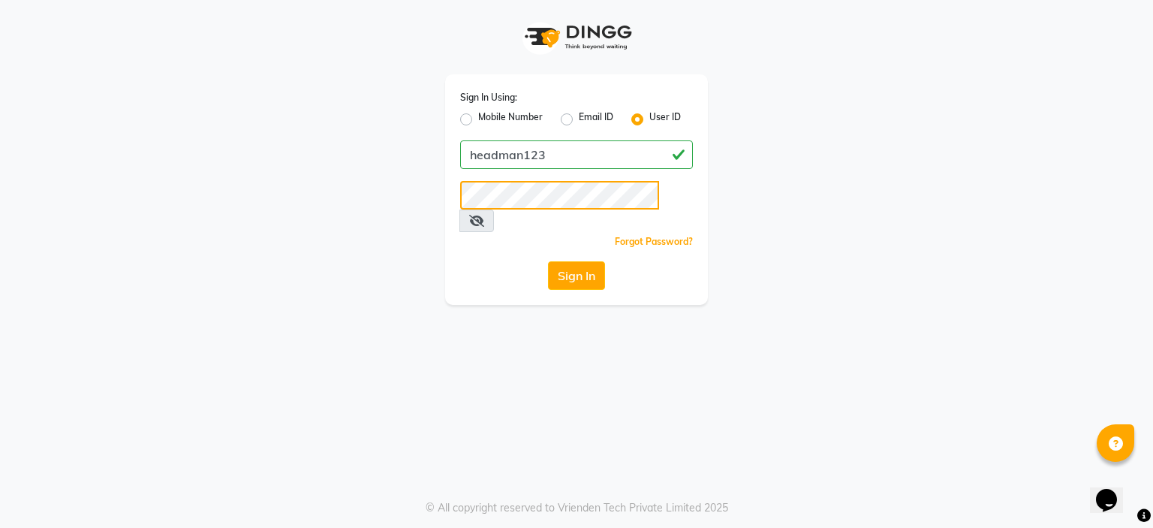
click at [548, 261] on button "Sign In" at bounding box center [576, 275] width 57 height 29
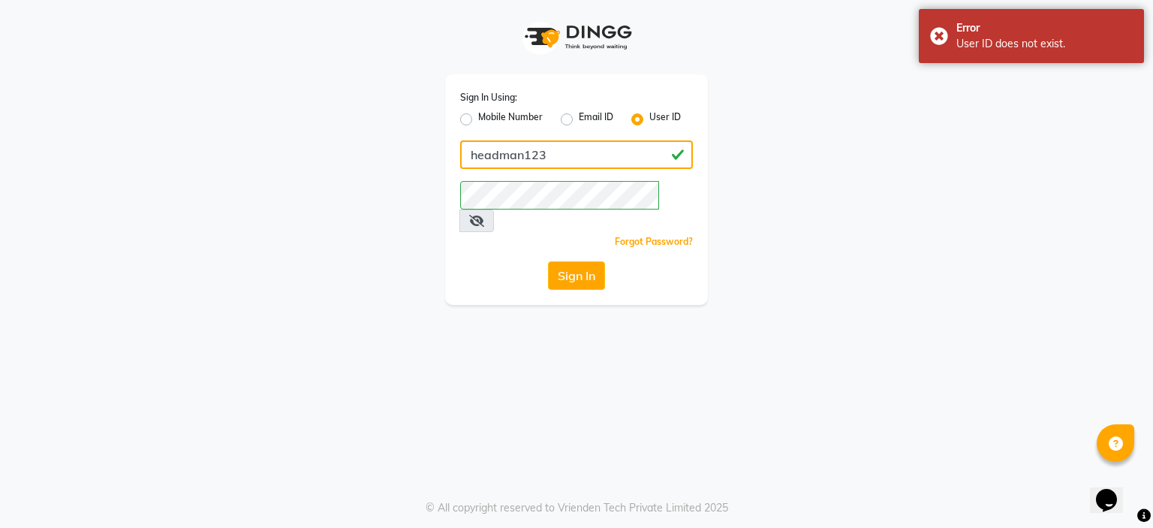
click at [522, 156] on input "headman123" at bounding box center [576, 154] width 233 height 29
type input "headman@123"
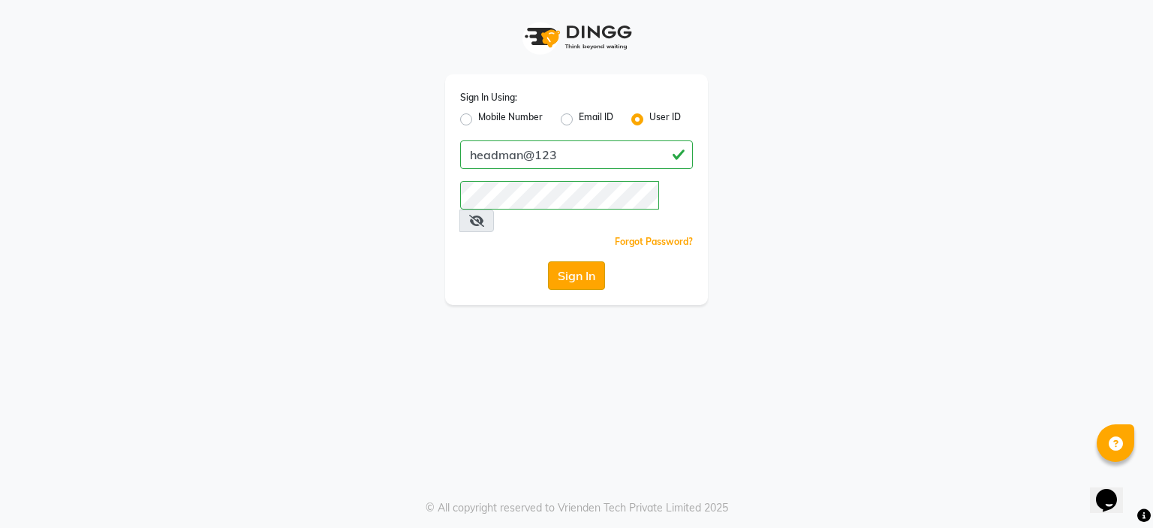
click at [567, 261] on button "Sign In" at bounding box center [576, 275] width 57 height 29
